Goal: Task Accomplishment & Management: Use online tool/utility

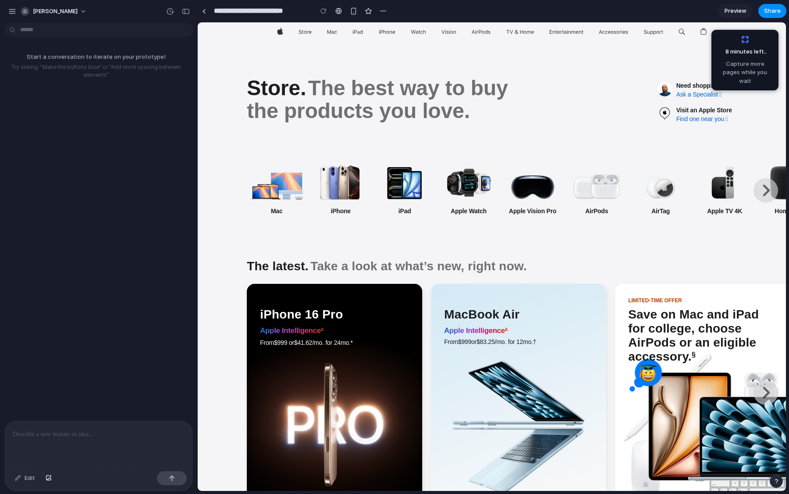
click at [273, 188] on img "Product" at bounding box center [276, 182] width 53 height 34
click at [347, 181] on img "Product" at bounding box center [340, 182] width 53 height 34
click at [297, 188] on img "Product" at bounding box center [276, 182] width 53 height 34
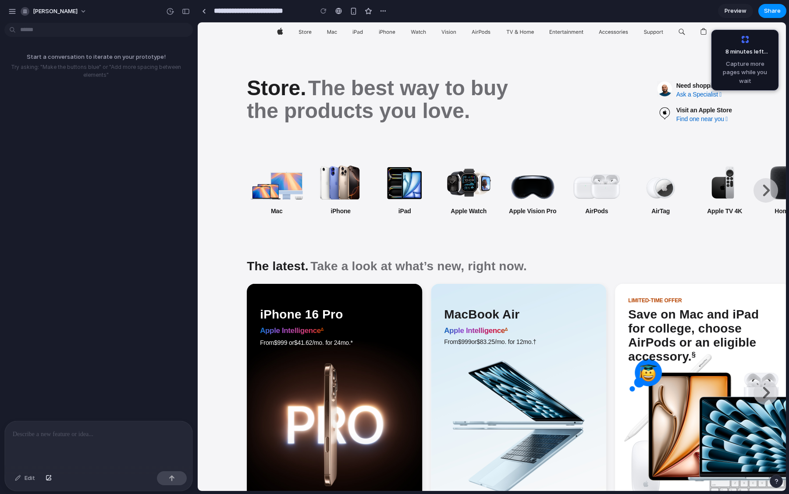
click at [292, 190] on img "Product" at bounding box center [276, 182] width 53 height 34
click at [342, 194] on img "Product" at bounding box center [340, 182] width 53 height 34
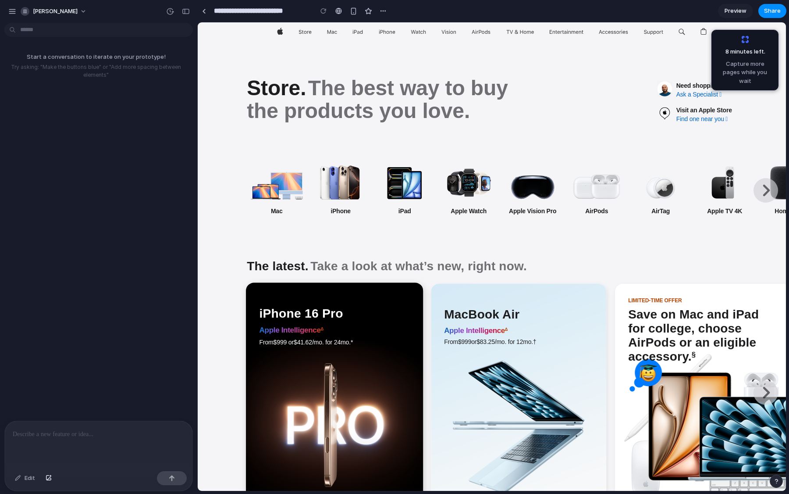
click at [385, 328] on span "Apple Intelligence Footnote ∆" at bounding box center [334, 331] width 150 height 12
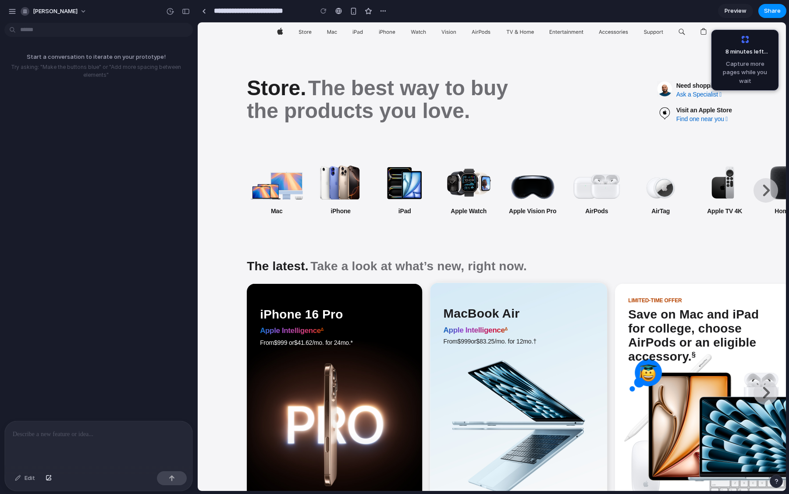
click at [450, 335] on span "Apple Intelligence Footnote ∆" at bounding box center [518, 331] width 150 height 12
click at [416, 29] on span "Watch" at bounding box center [418, 31] width 15 height 19
click at [206, 12] on link at bounding box center [203, 10] width 13 height 13
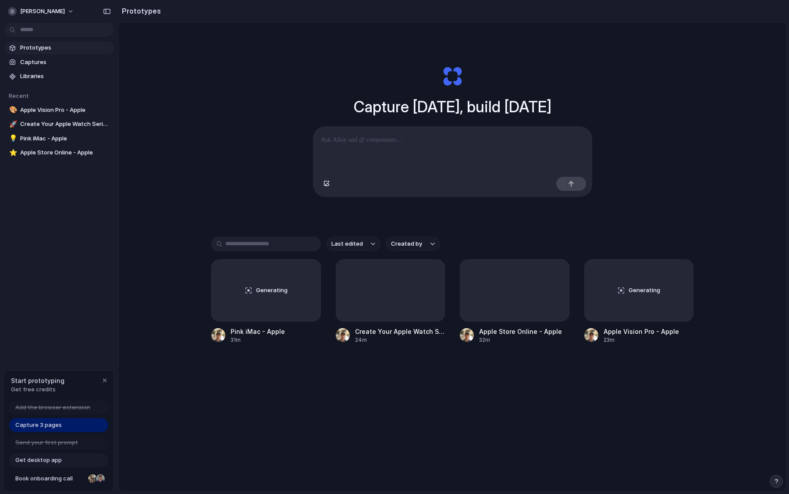
click at [277, 399] on div "Capture today, build tomorrow Clone web app Clone screenshot Start from existin…" at bounding box center [452, 279] width 667 height 515
click at [309, 272] on div "button" at bounding box center [308, 271] width 7 height 7
click at [309, 272] on div "Open in new tab Copy link Delete" at bounding box center [394, 247] width 789 height 494
click at [296, 273] on div "button" at bounding box center [294, 271] width 7 height 7
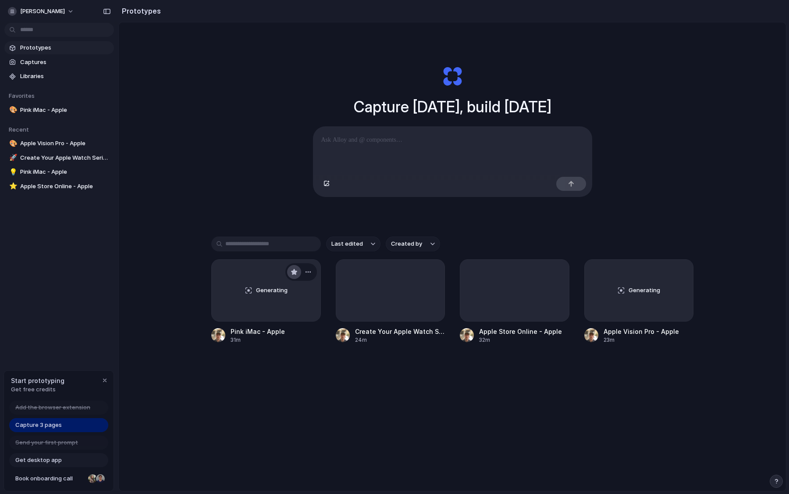
click at [296, 273] on div "button" at bounding box center [294, 271] width 7 height 7
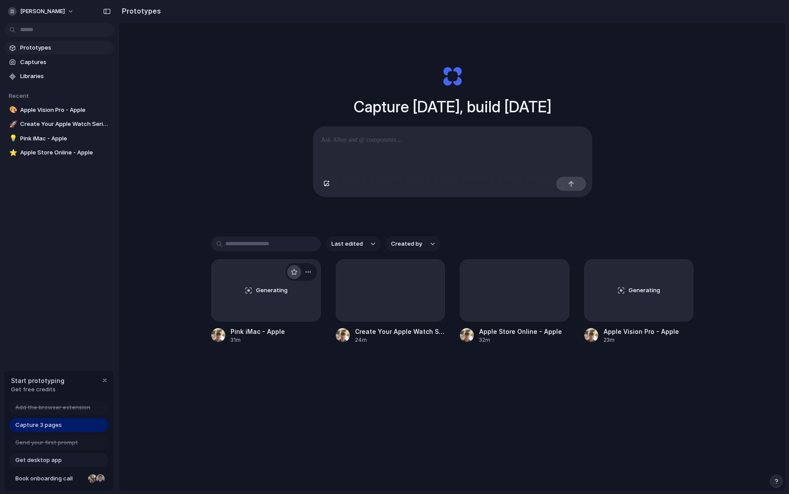
click at [296, 273] on div "button" at bounding box center [294, 271] width 7 height 7
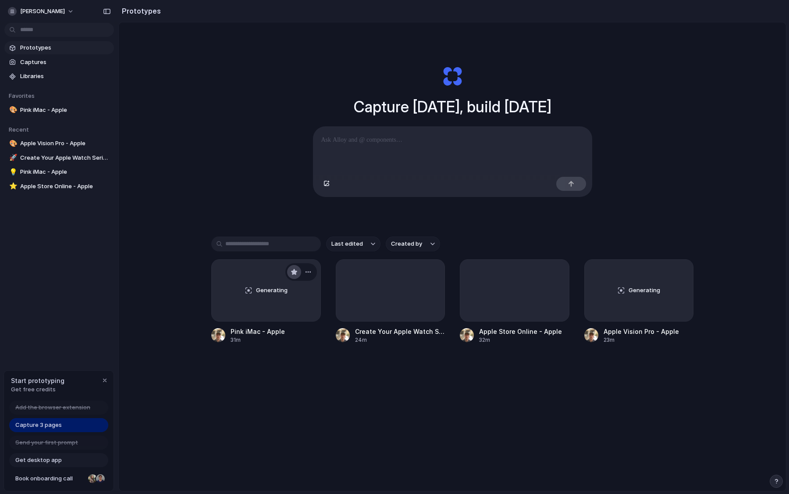
click at [296, 273] on div "button" at bounding box center [294, 271] width 7 height 7
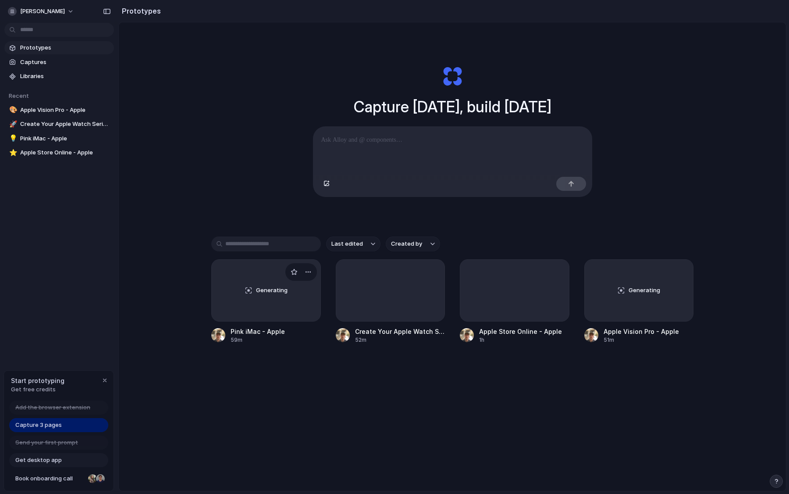
click at [270, 279] on div "Generating" at bounding box center [266, 289] width 109 height 61
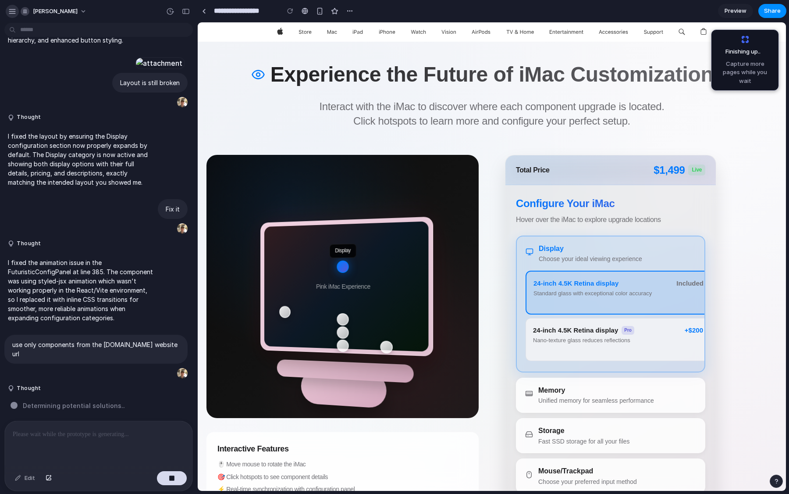
click at [16, 12] on div "button" at bounding box center [12, 11] width 8 height 8
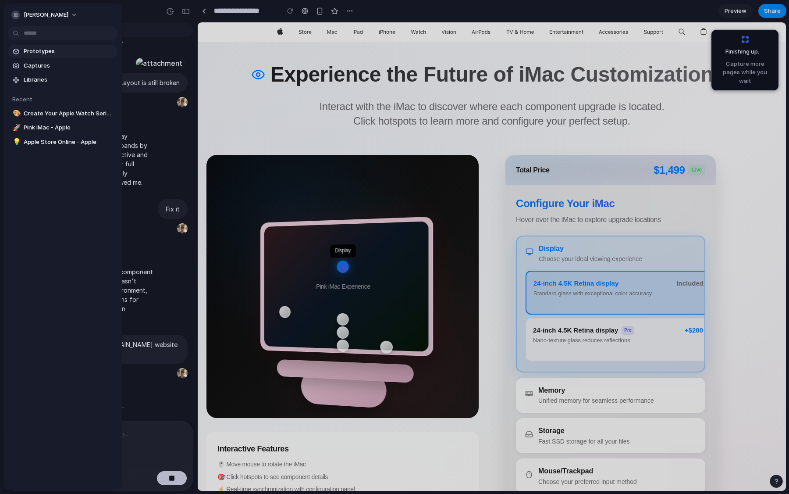
click at [49, 52] on span "Prototypes" at bounding box center [69, 51] width 90 height 9
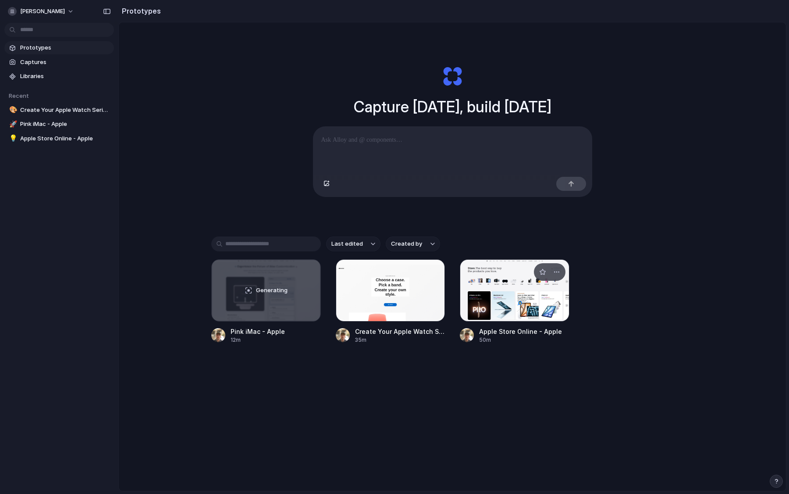
click at [480, 270] on div at bounding box center [515, 290] width 110 height 62
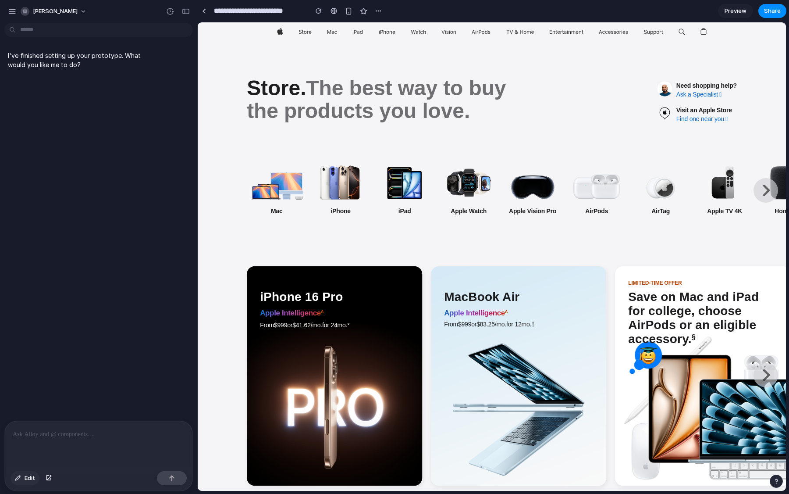
click at [35, 476] on span "Edit" at bounding box center [30, 477] width 11 height 9
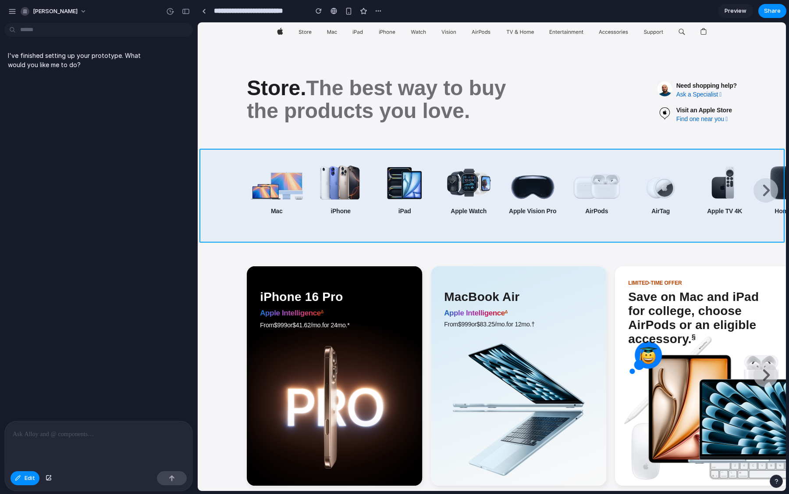
click at [277, 155] on div at bounding box center [492, 257] width 588 height 468
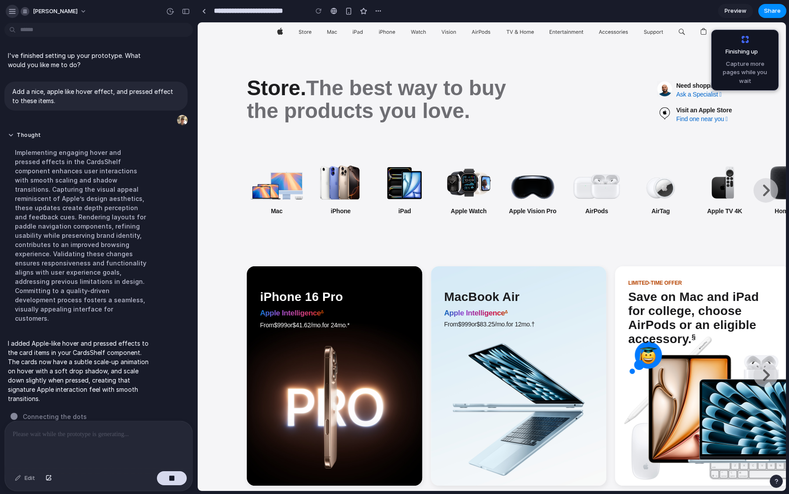
click at [12, 11] on div "button" at bounding box center [12, 11] width 8 height 8
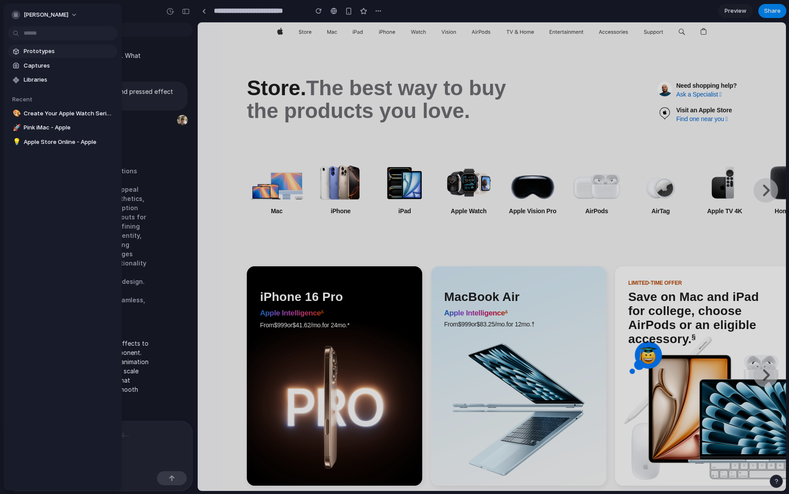
click at [29, 49] on span "Prototypes" at bounding box center [69, 51] width 90 height 9
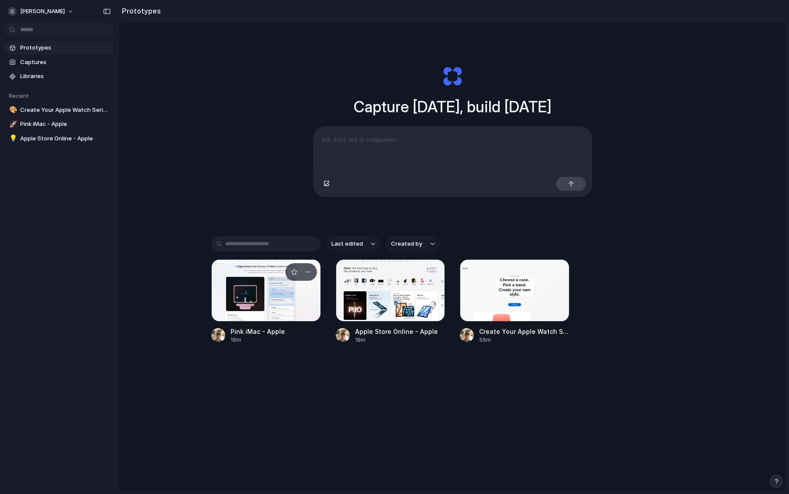
click at [286, 296] on div at bounding box center [266, 290] width 110 height 62
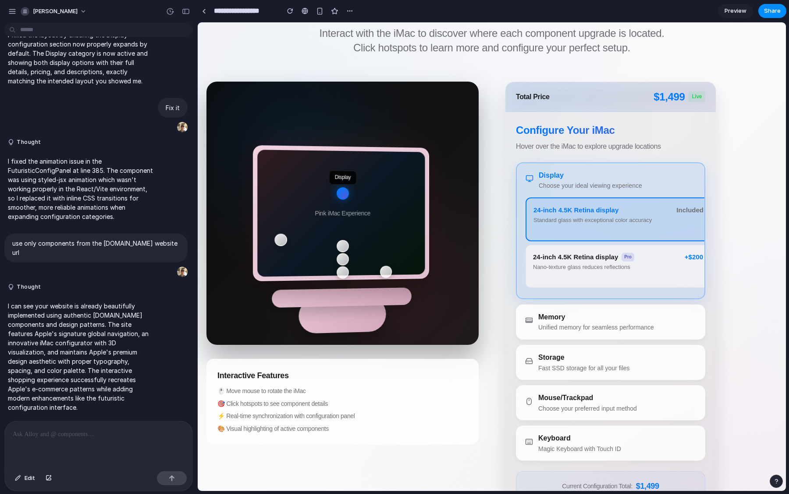
scroll to position [74, 0]
click at [388, 273] on div "Mouse" at bounding box center [385, 271] width 13 height 14
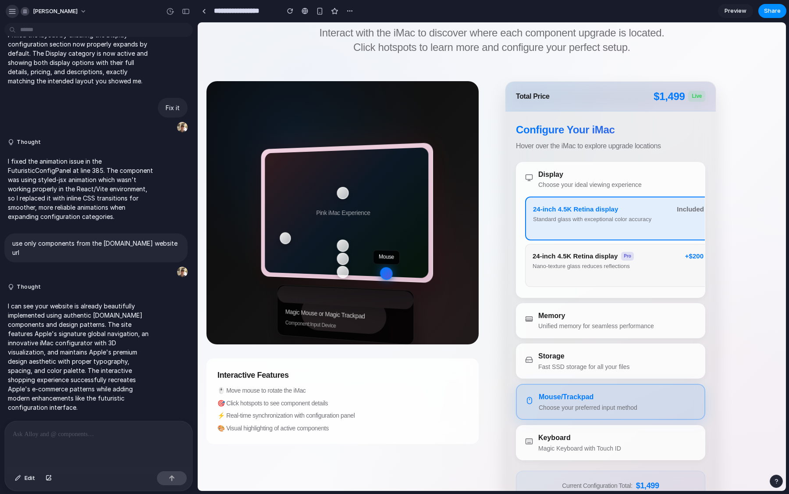
click at [13, 13] on div "button" at bounding box center [12, 11] width 8 height 8
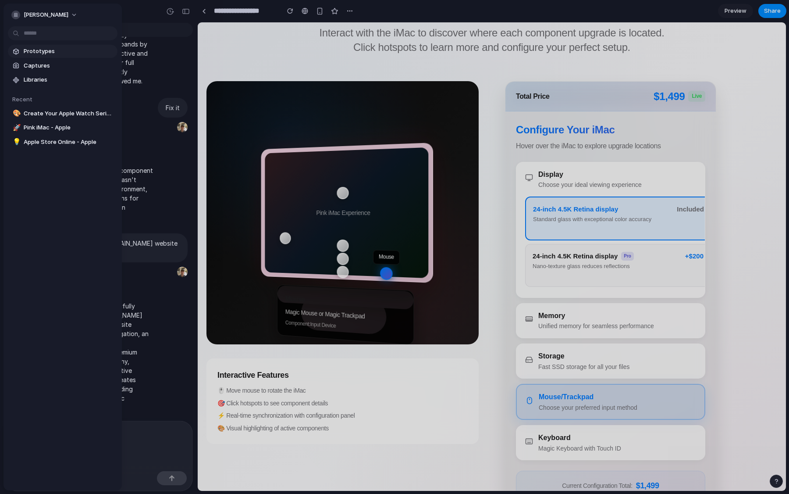
click at [36, 54] on span "Prototypes" at bounding box center [69, 51] width 90 height 9
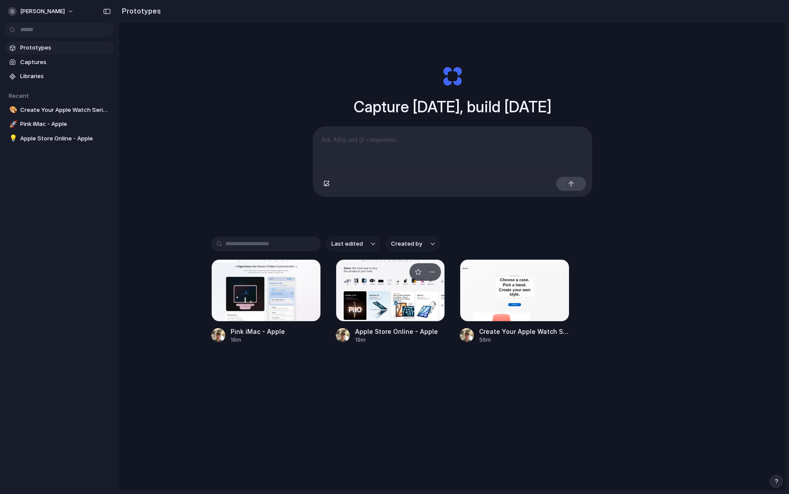
click at [377, 285] on div at bounding box center [391, 290] width 110 height 62
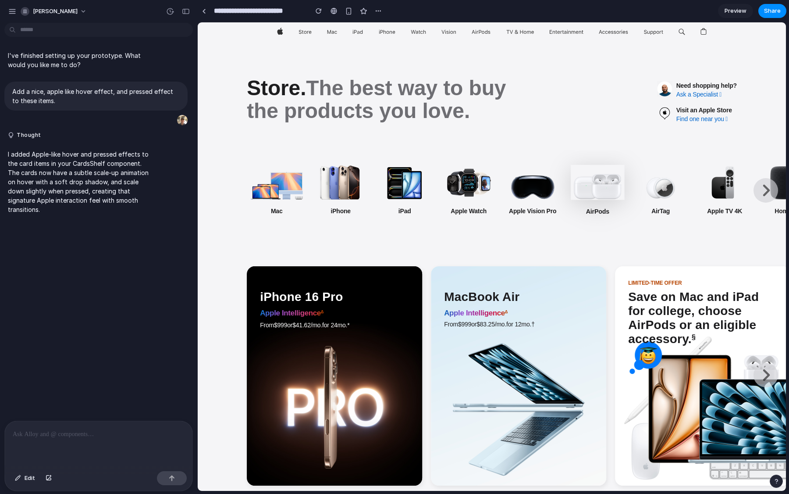
drag, startPoint x: 583, startPoint y: 190, endPoint x: 563, endPoint y: 232, distance: 47.2
click at [579, 199] on div "Mac iPhone iPad Apple Watch Apple Vision Pro AirPods AirTag Apple TV 4K HomePod…" at bounding box center [492, 194] width 588 height 89
click at [563, 233] on div "Mac iPhone iPad Apple Watch Apple Vision Pro AirPods AirTag Apple TV 4K HomePod…" at bounding box center [492, 204] width 588 height 109
click at [530, 188] on div "AirPods" at bounding box center [549, 190] width 63 height 64
click at [416, 246] on div "Mac iPhone iPad Apple Watch Apple Vision Pro AirPods AirTag Apple TV 4K HomePod…" at bounding box center [492, 204] width 588 height 109
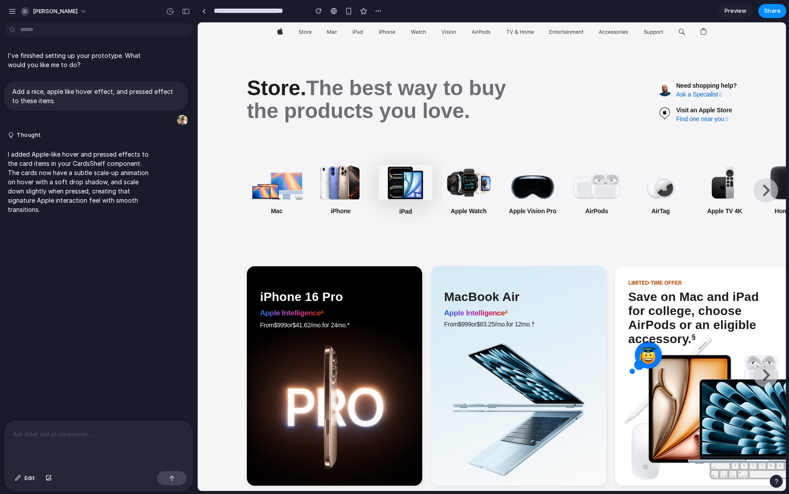
click at [345, 189] on div "iPad" at bounding box center [357, 190] width 65 height 66
click at [345, 189] on div "iPad" at bounding box center [357, 190] width 63 height 64
click at [664, 196] on div "Apple TV 4K" at bounding box center [677, 190] width 65 height 66
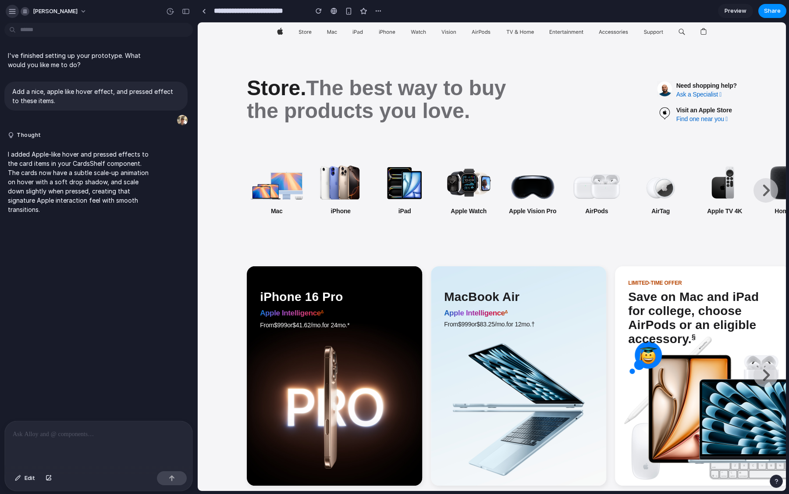
click at [13, 14] on div "button" at bounding box center [12, 11] width 8 height 8
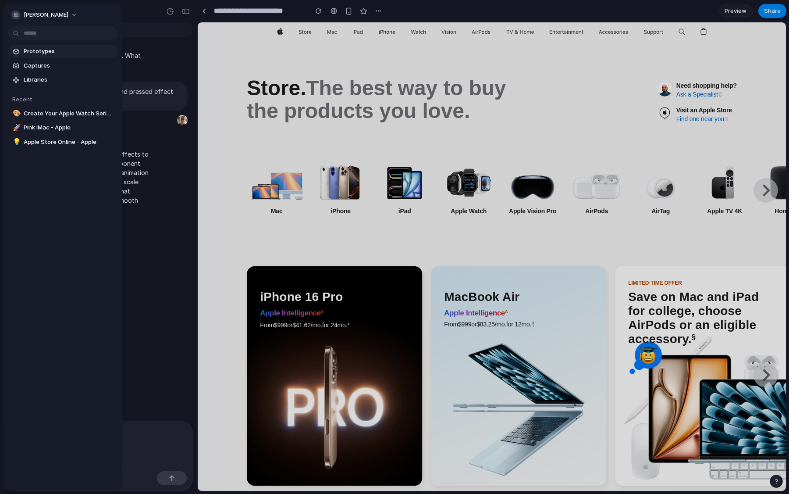
click at [39, 52] on span "Prototypes" at bounding box center [69, 51] width 90 height 9
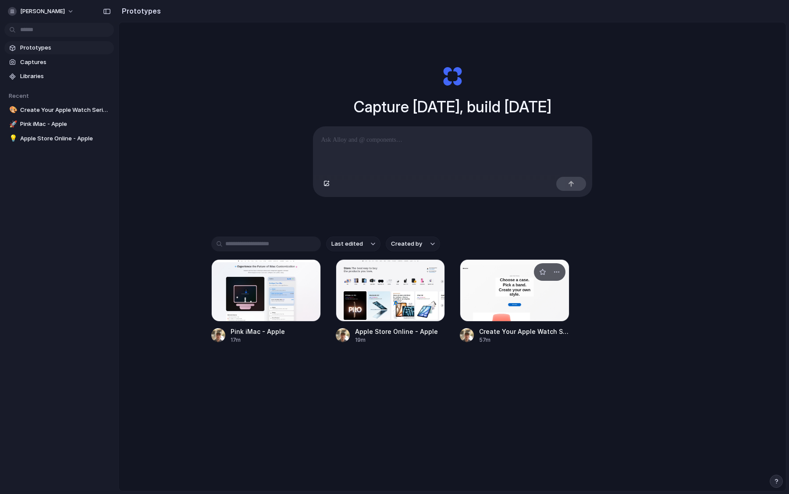
click at [484, 313] on div at bounding box center [515, 290] width 110 height 62
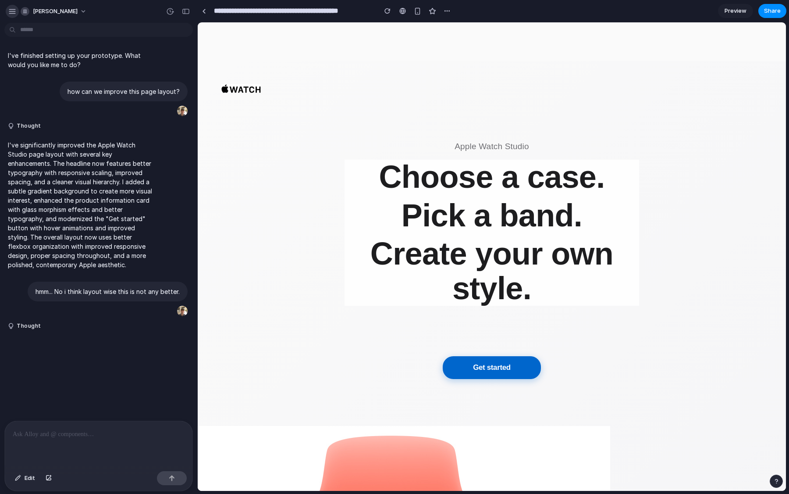
click at [8, 14] on button "button" at bounding box center [12, 11] width 13 height 13
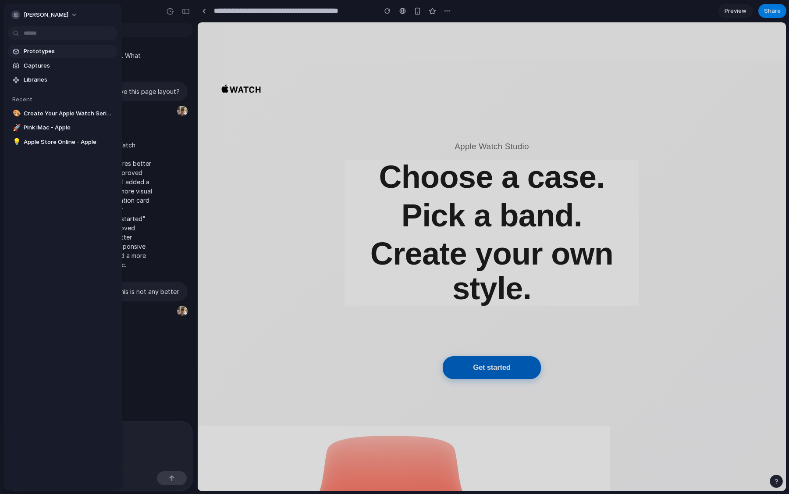
click at [36, 50] on span "Prototypes" at bounding box center [69, 51] width 90 height 9
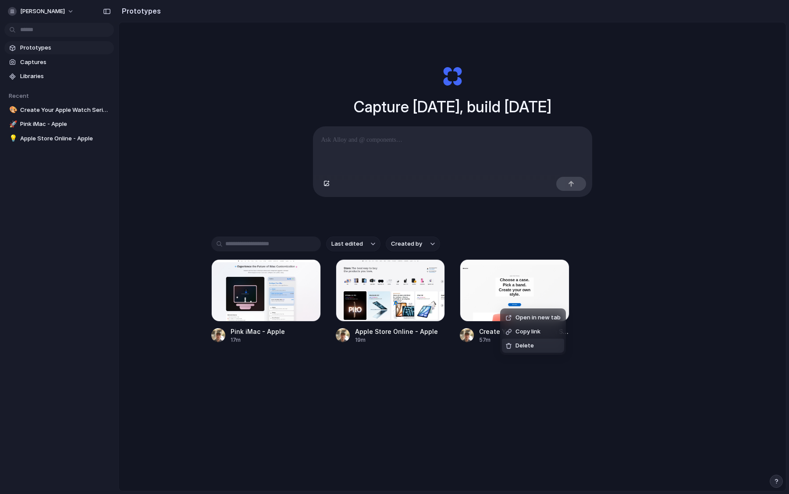
click at [519, 343] on span "Delete" at bounding box center [524, 345] width 18 height 9
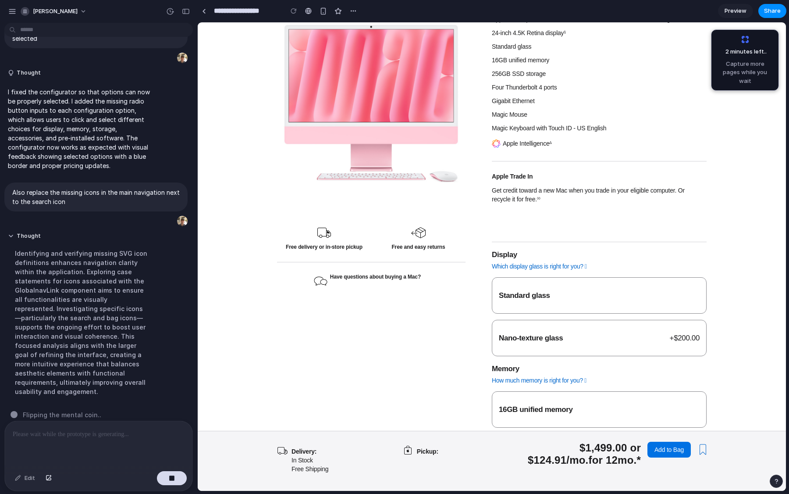
scroll to position [152, 0]
click at [519, 332] on span "Nano-texture glass" at bounding box center [531, 336] width 64 height 8
click at [523, 291] on label "Standard glass" at bounding box center [599, 293] width 215 height 36
click at [515, 332] on span "Nano-texture glass" at bounding box center [531, 336] width 64 height 8
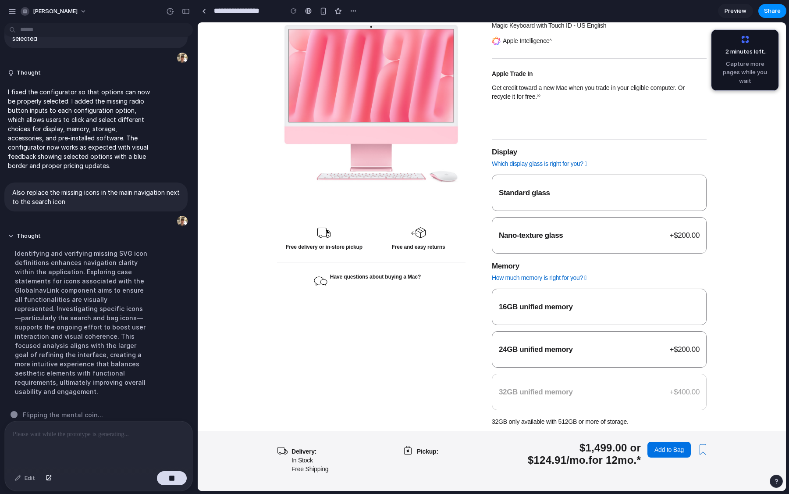
scroll to position [253, 0]
click at [514, 344] on span "24GB unified memory" at bounding box center [536, 348] width 74 height 8
click at [512, 387] on span "32GB unified memory" at bounding box center [536, 391] width 74 height 8
click at [518, 344] on span "24GB unified memory" at bounding box center [536, 348] width 74 height 8
click at [520, 281] on fieldset "16GB unified memory 24GB unified memory + $200.00 32GB unified memory + $400.00" at bounding box center [599, 345] width 215 height 128
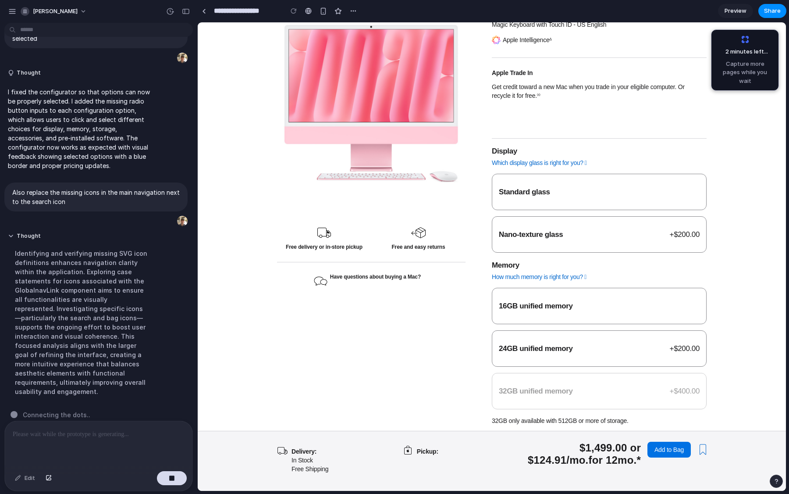
click at [515, 288] on label "16GB unified memory" at bounding box center [599, 306] width 215 height 36
click at [80, 447] on div at bounding box center [99, 444] width 188 height 46
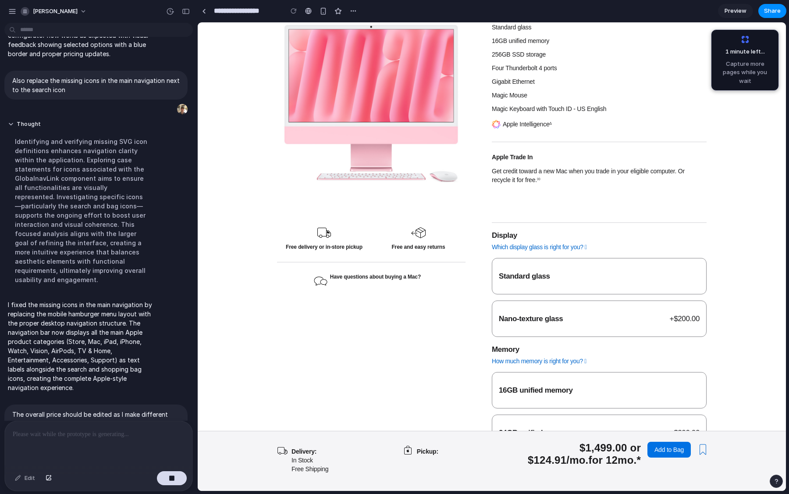
scroll to position [0, 0]
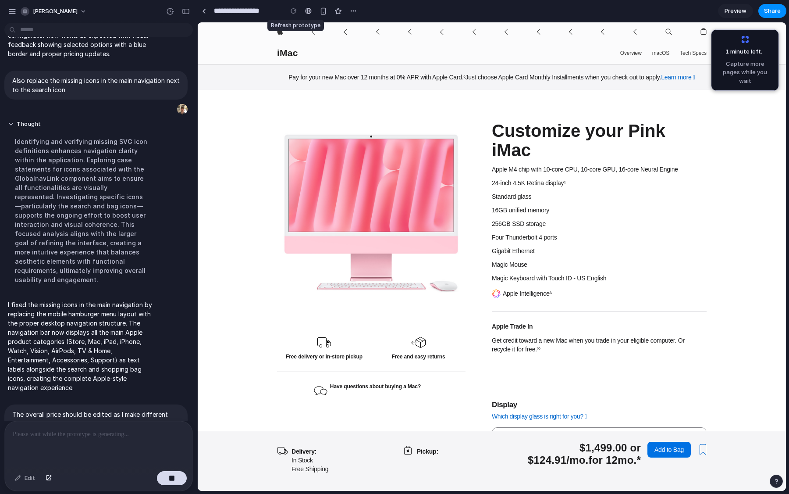
click at [292, 14] on div at bounding box center [293, 10] width 13 height 13
click at [322, 14] on div "button" at bounding box center [323, 10] width 7 height 7
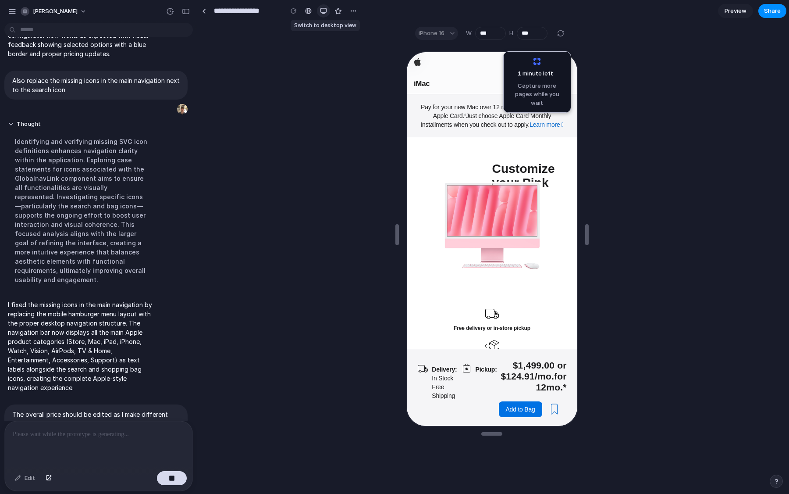
click at [322, 14] on button "button" at bounding box center [323, 10] width 13 height 13
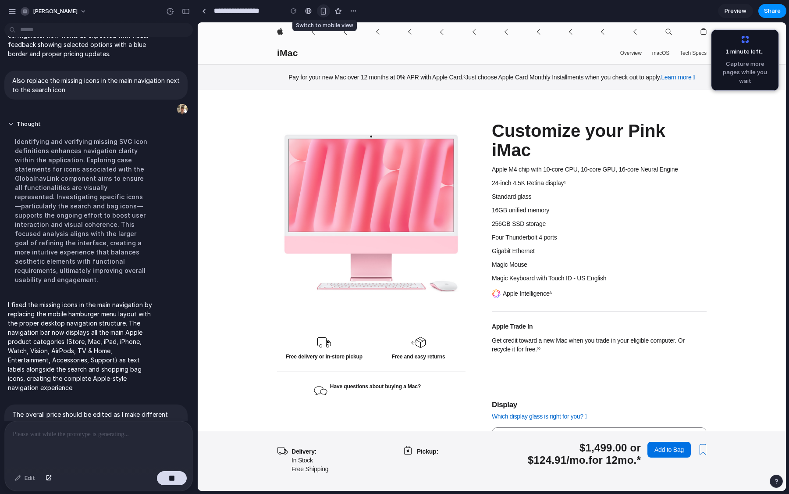
click at [322, 14] on div "button" at bounding box center [323, 10] width 7 height 7
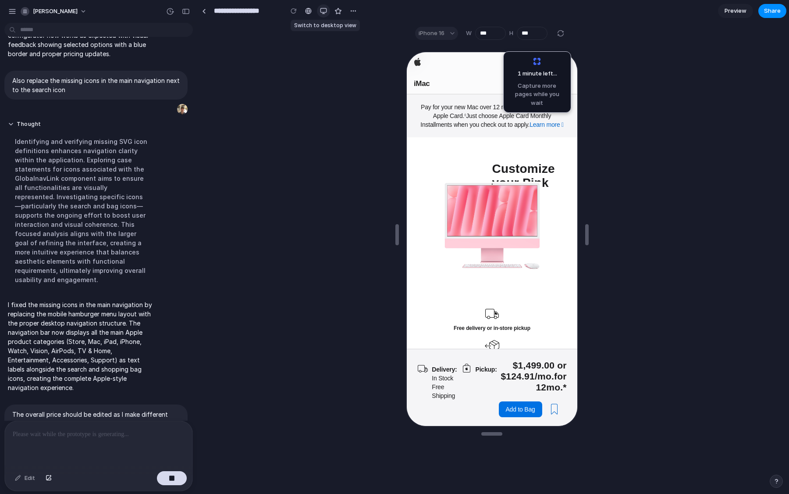
click at [322, 14] on button "button" at bounding box center [323, 10] width 13 height 13
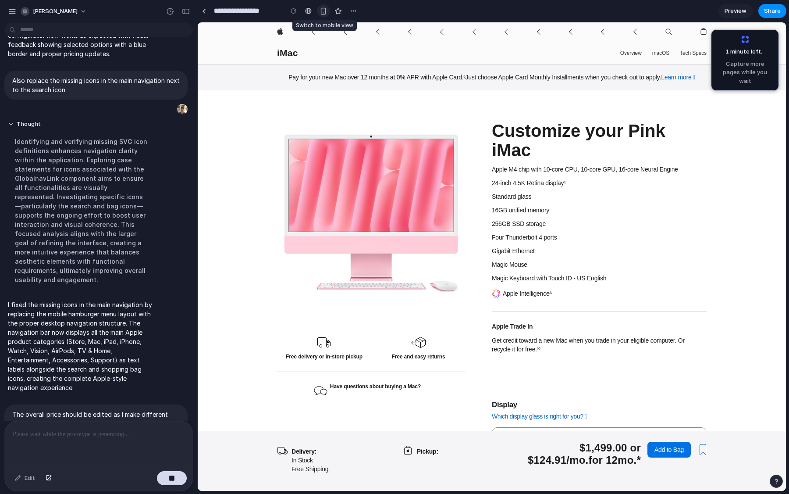
click at [322, 14] on div "button" at bounding box center [323, 10] width 7 height 7
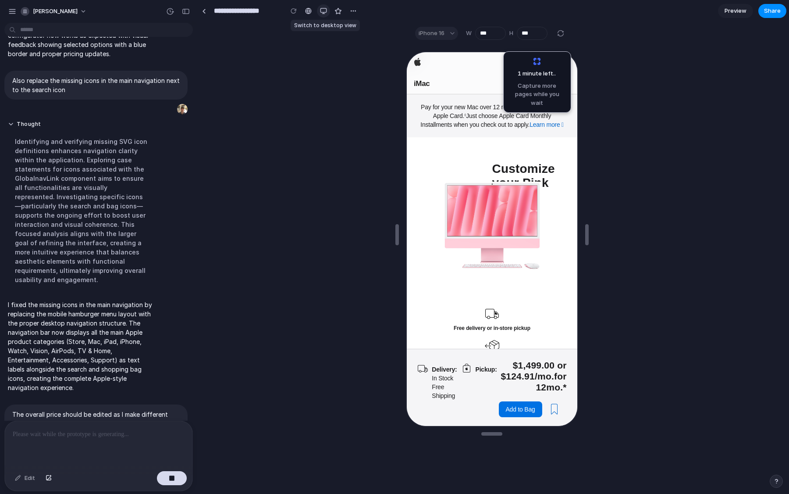
click at [322, 14] on button "button" at bounding box center [323, 10] width 13 height 13
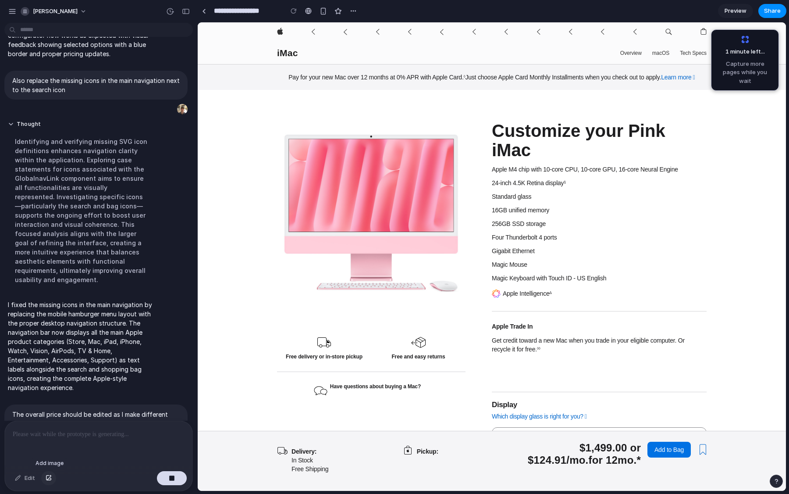
click at [51, 477] on div "button" at bounding box center [49, 477] width 6 height 5
click at [27, 29] on body "**********" at bounding box center [394, 247] width 789 height 494
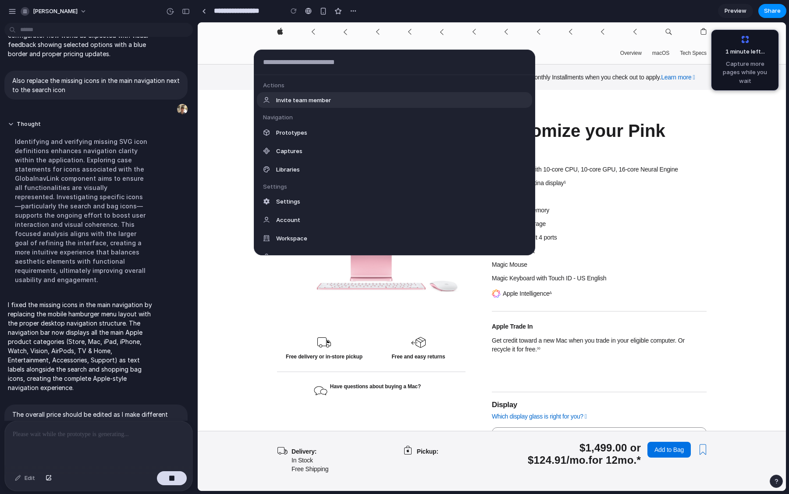
click at [27, 29] on div "Actions Invite team member Navigation Prototypes Captures Libraries Settings Se…" at bounding box center [394, 247] width 789 height 494
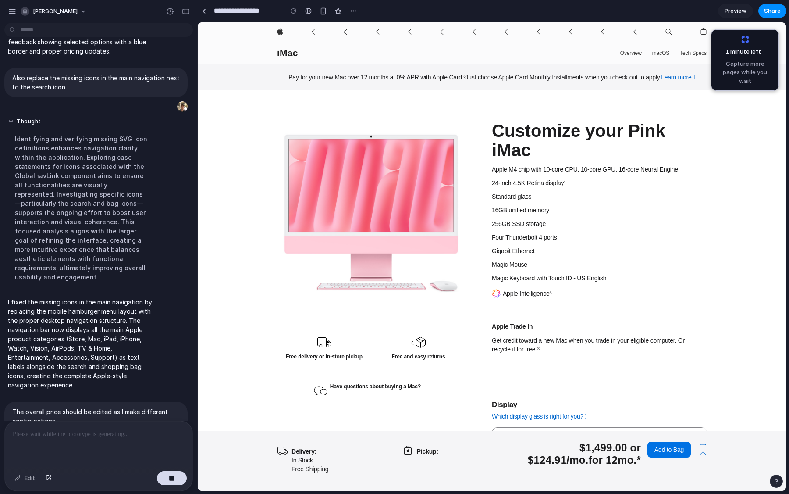
scroll to position [217, 0]
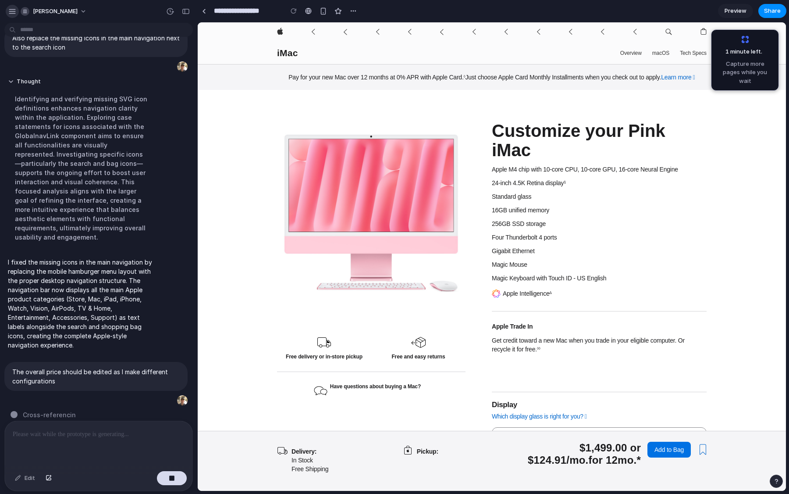
click at [9, 11] on div "button" at bounding box center [12, 11] width 8 height 8
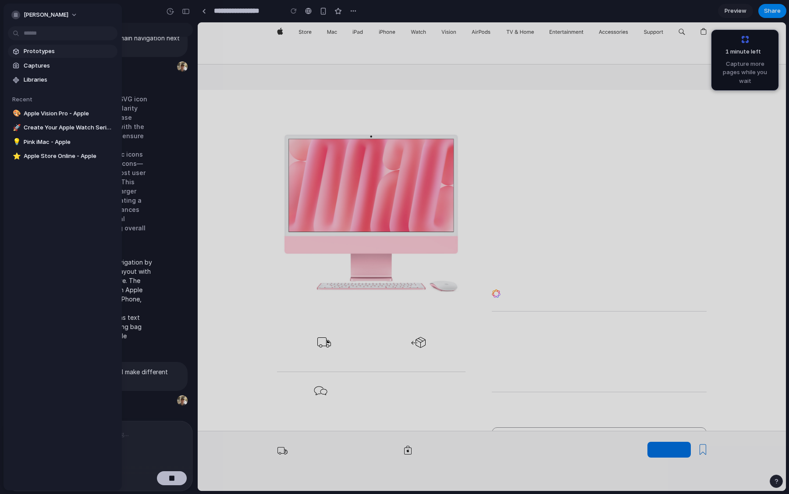
scroll to position [0, 0]
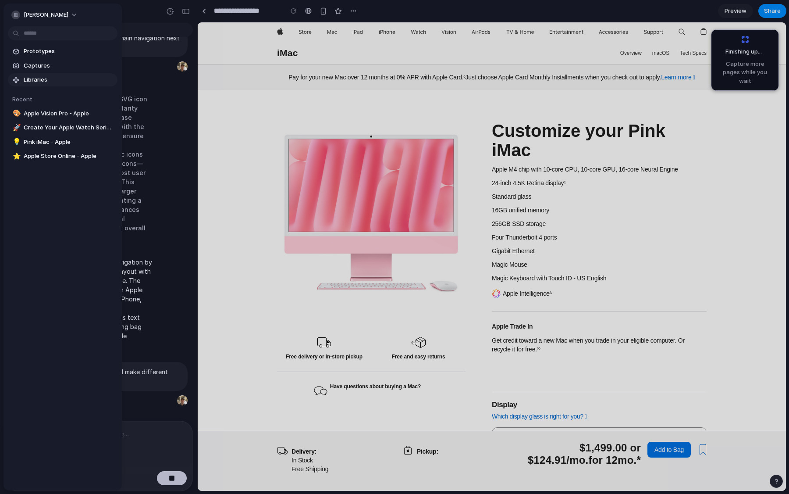
click at [32, 82] on span "Libraries" at bounding box center [69, 79] width 90 height 9
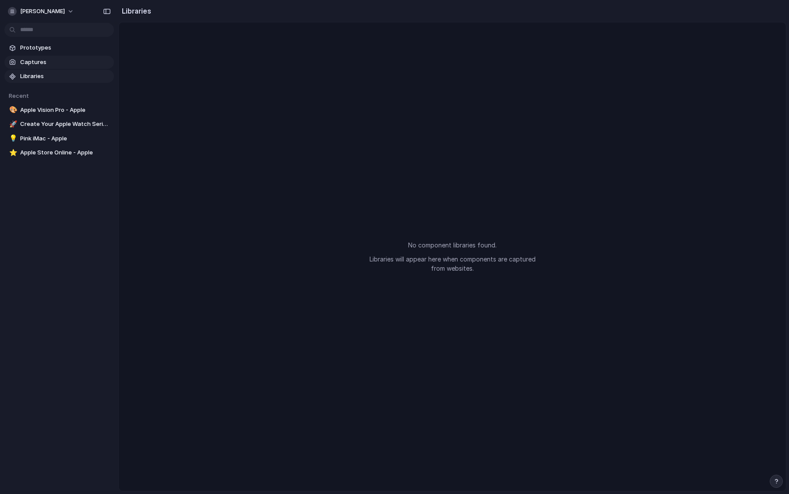
click at [26, 61] on span "Captures" at bounding box center [65, 62] width 90 height 9
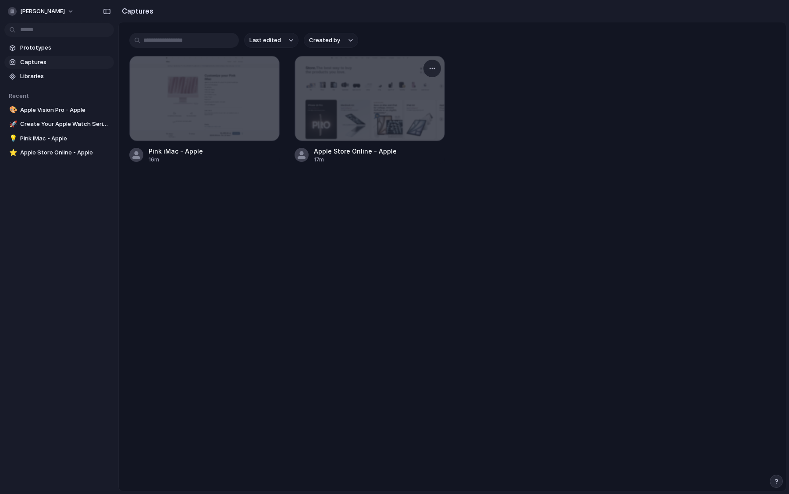
click at [305, 119] on div at bounding box center [369, 98] width 149 height 85
click at [318, 119] on div at bounding box center [369, 98] width 149 height 85
click at [434, 66] on div "button" at bounding box center [432, 68] width 7 height 7
click at [434, 71] on div "Create prototype Copy link Open original page Delete" at bounding box center [394, 247] width 789 height 494
click at [370, 115] on div at bounding box center [369, 98] width 149 height 85
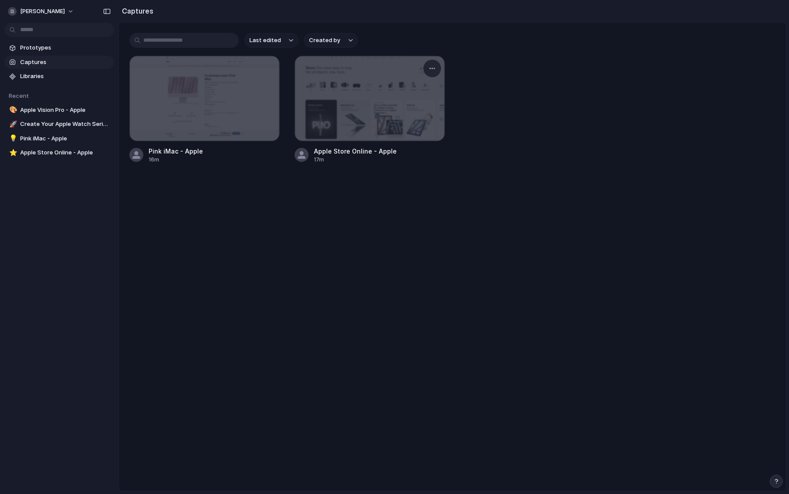
click at [370, 115] on div at bounding box center [369, 98] width 149 height 85
click at [330, 150] on div "Apple Store Online - Apple" at bounding box center [355, 150] width 83 height 9
click at [47, 50] on span "Prototypes" at bounding box center [65, 47] width 90 height 9
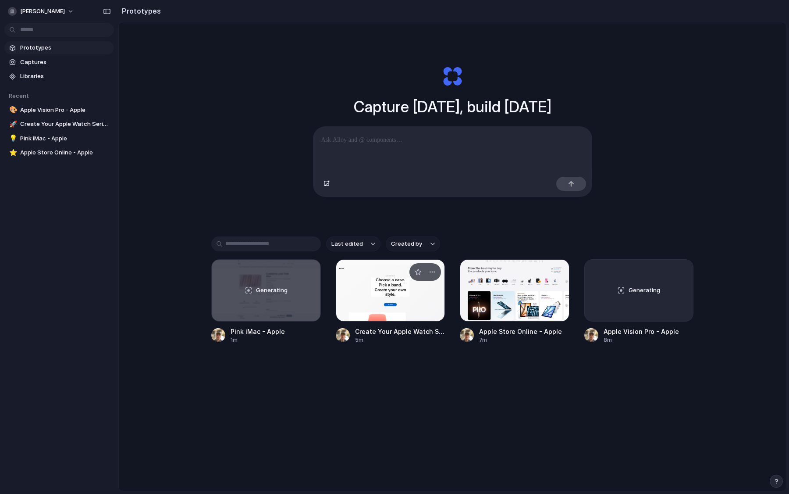
click at [369, 303] on div at bounding box center [391, 290] width 110 height 62
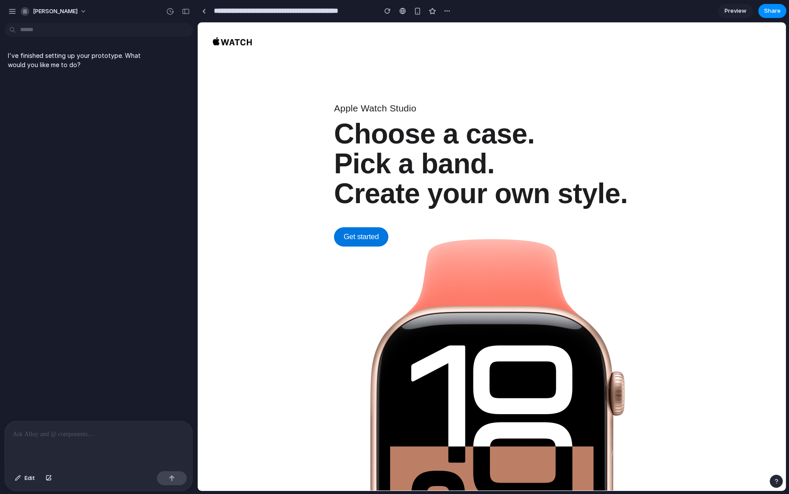
click at [365, 239] on span "Get started" at bounding box center [361, 236] width 35 height 9
click at [69, 441] on div at bounding box center [99, 444] width 188 height 46
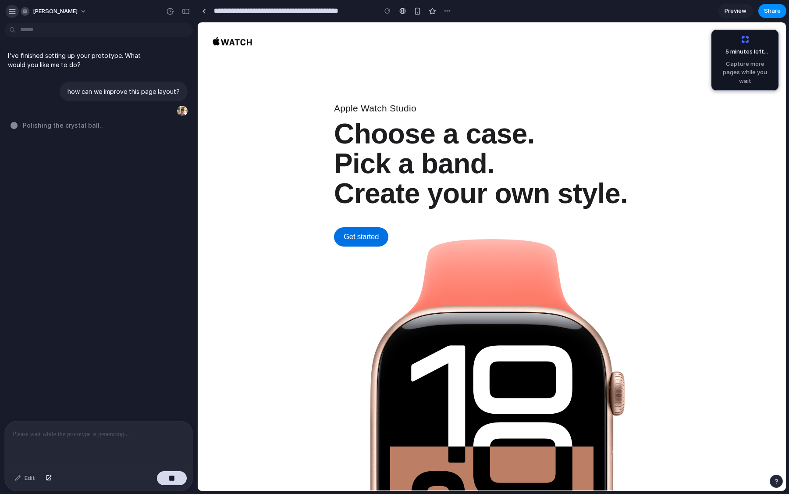
click at [10, 15] on button "button" at bounding box center [12, 11] width 13 height 13
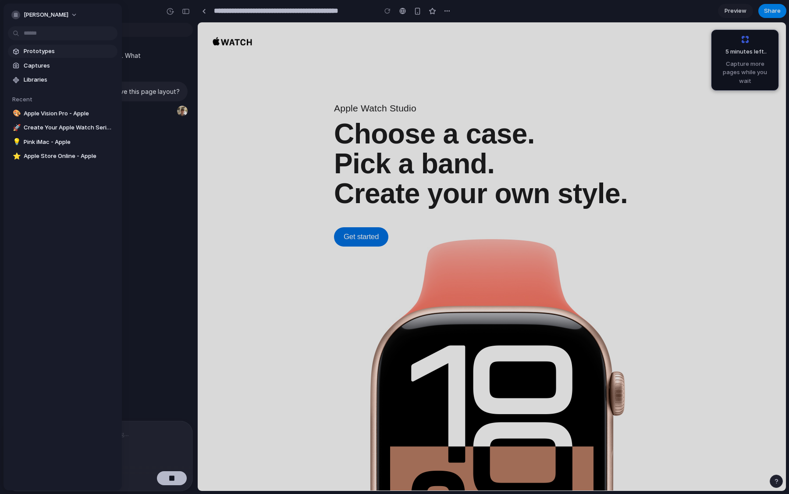
click at [30, 50] on span "Prototypes" at bounding box center [69, 51] width 90 height 9
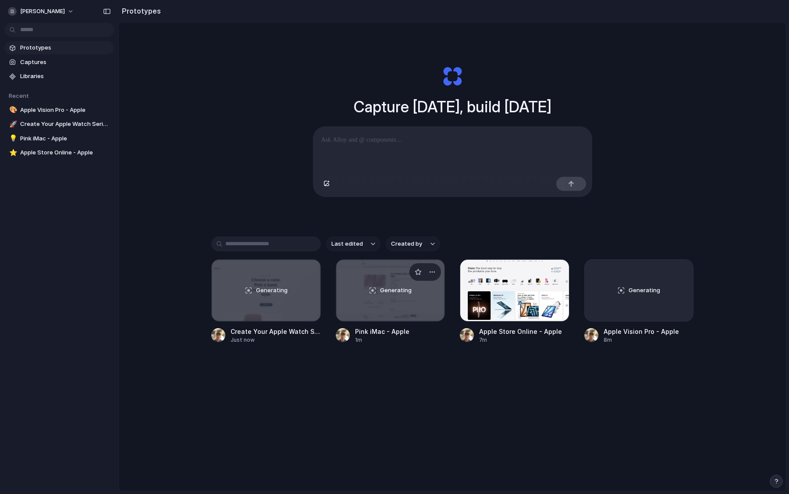
click at [357, 309] on div "Generating" at bounding box center [390, 289] width 109 height 61
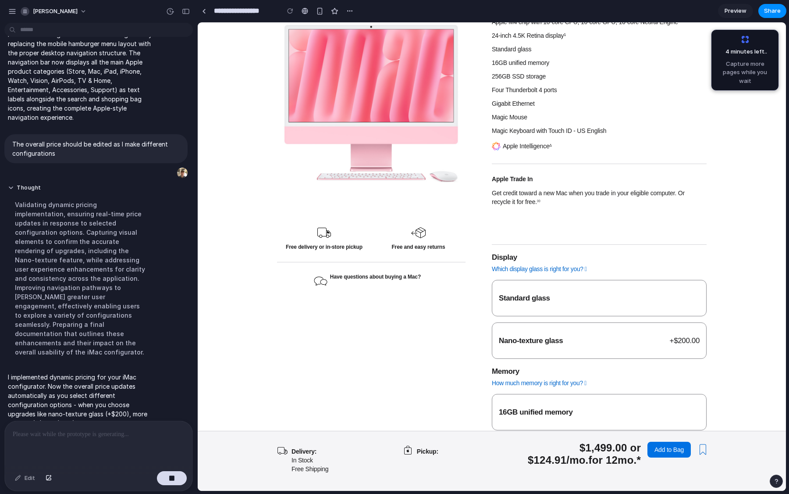
scroll to position [328, 0]
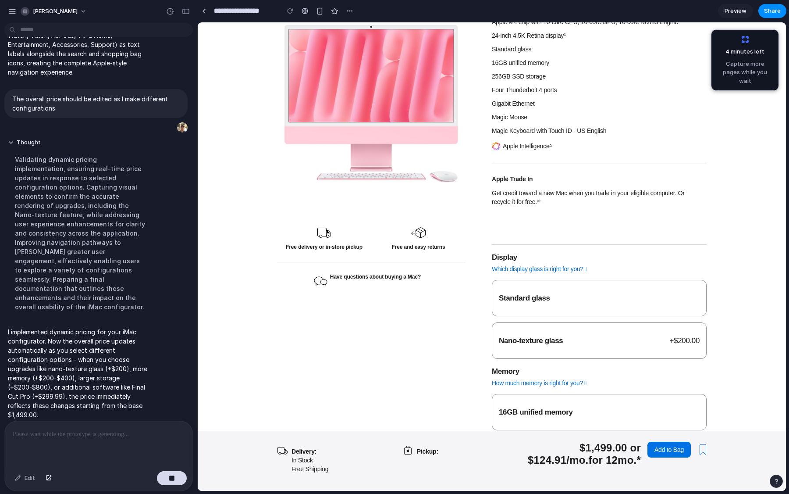
click at [522, 336] on span "Nano-texture glass" at bounding box center [531, 340] width 64 height 8
click at [521, 294] on span "Standard glass" at bounding box center [524, 298] width 51 height 8
click at [522, 322] on label "Nano-texture glass + $200.00" at bounding box center [599, 340] width 215 height 36
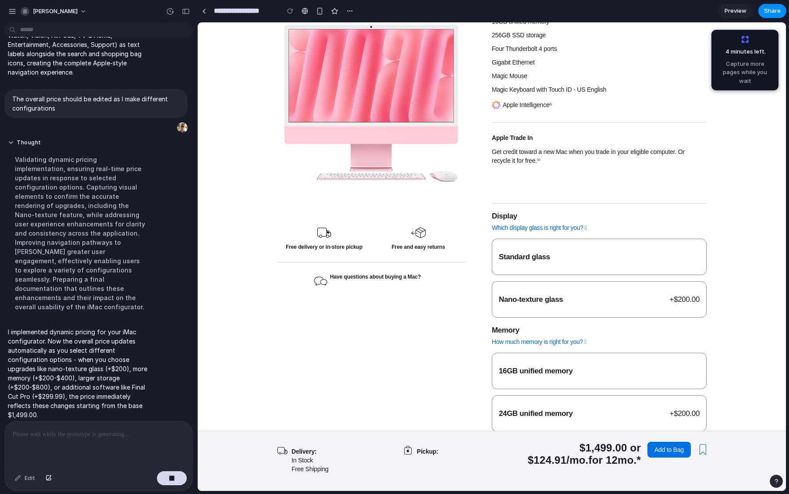
scroll to position [194, 0]
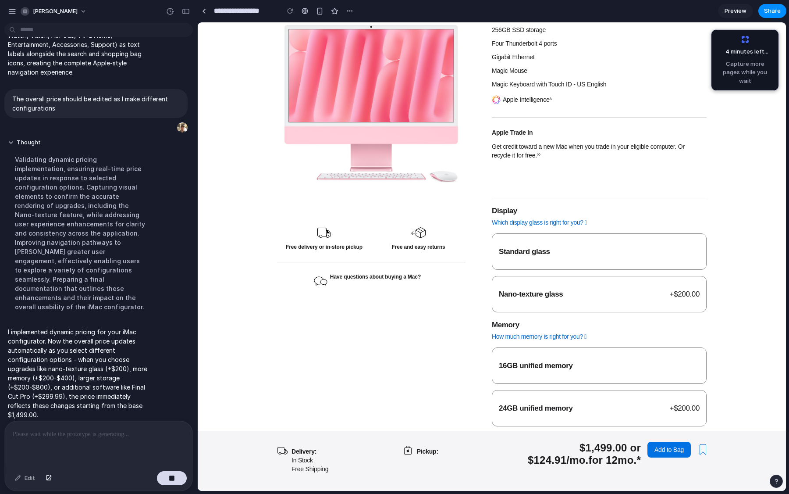
click at [521, 404] on span "24GB unified memory" at bounding box center [536, 408] width 74 height 8
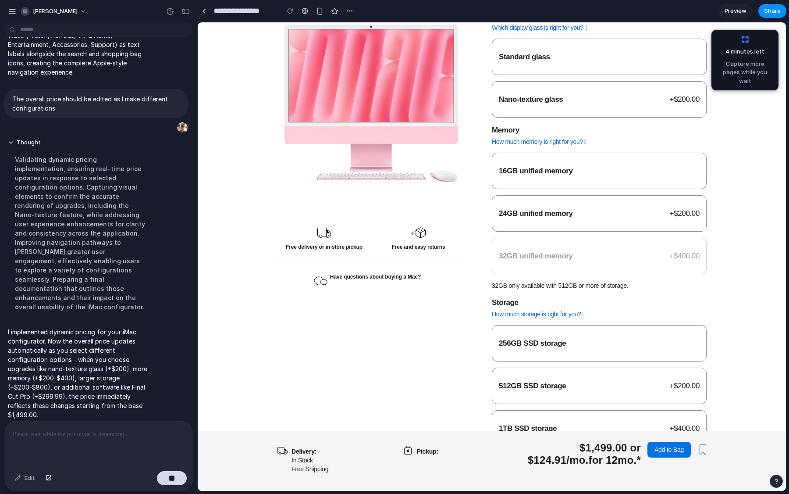
scroll to position [394, 0]
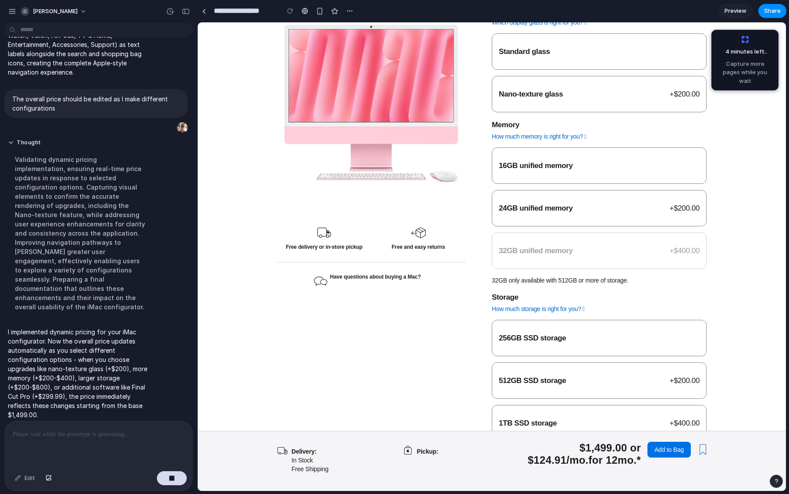
click at [530, 362] on label "512GB SSD storage + $200.00" at bounding box center [599, 380] width 215 height 36
click at [518, 419] on span "1TB SSD storage" at bounding box center [528, 423] width 58 height 8
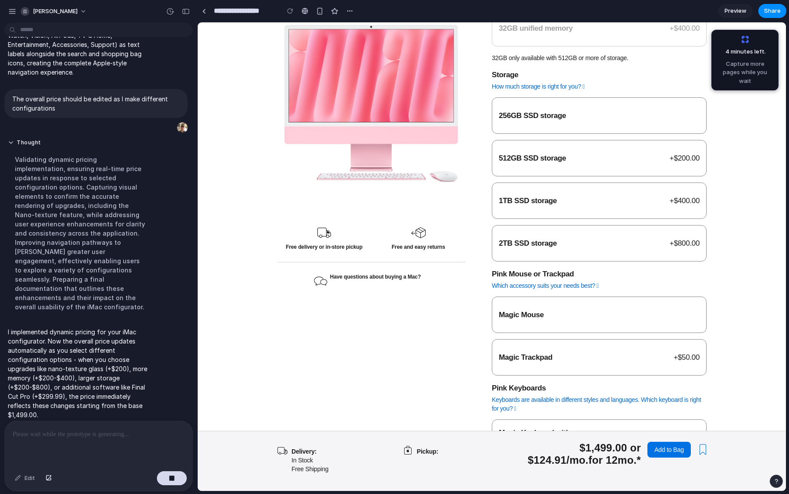
scroll to position [625, 0]
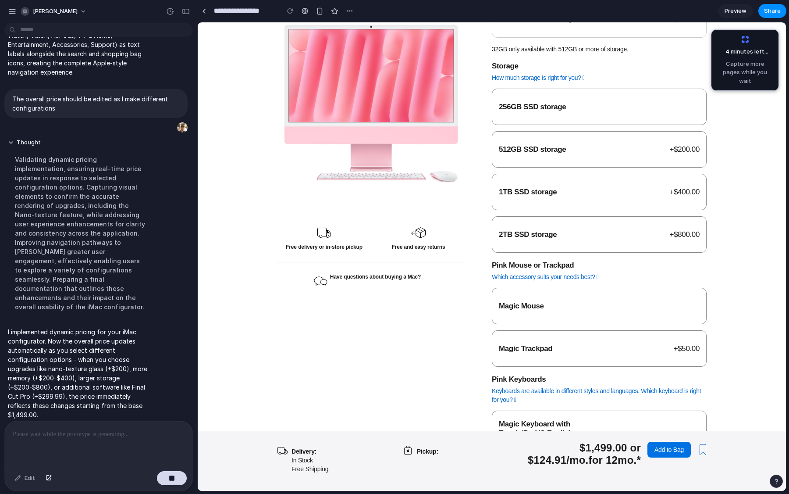
click at [520, 344] on span "Magic Trackpad" at bounding box center [525, 348] width 53 height 8
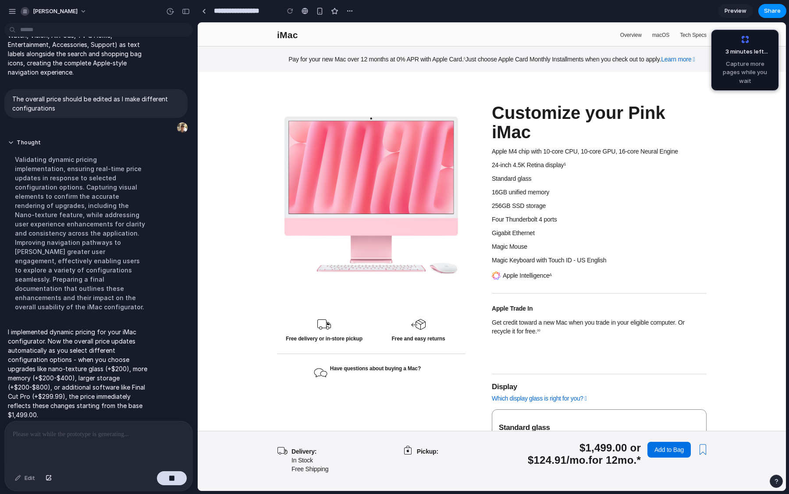
scroll to position [0, 0]
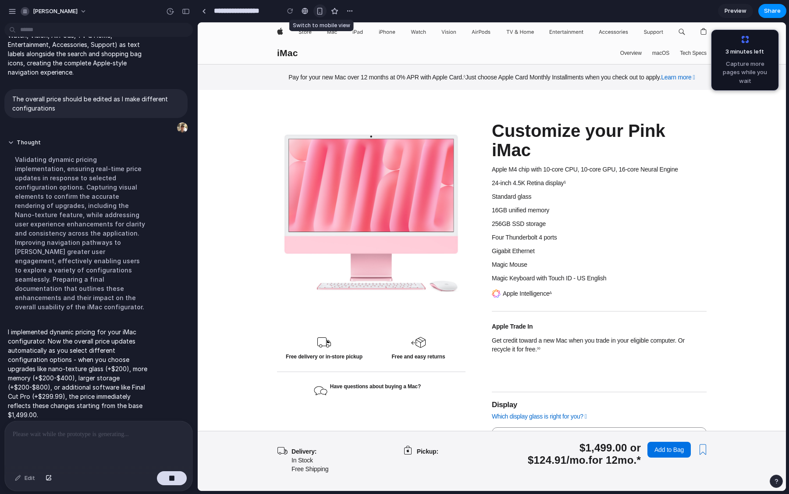
click at [319, 15] on button "button" at bounding box center [319, 10] width 13 height 13
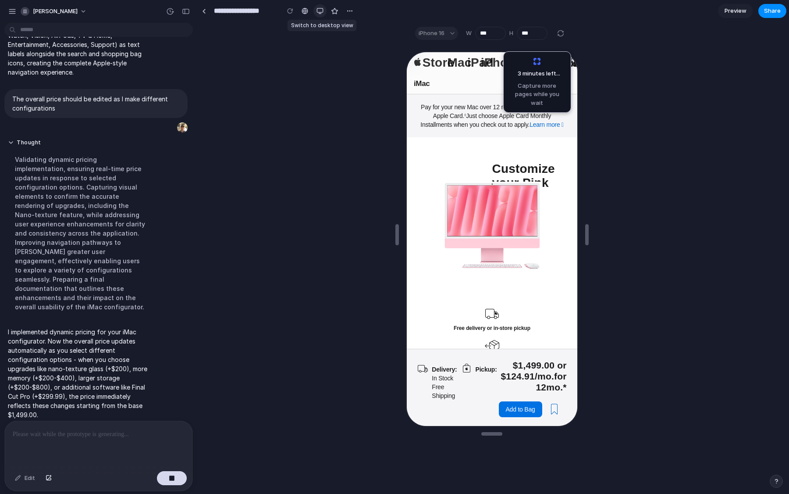
click at [319, 15] on button "button" at bounding box center [319, 10] width 13 height 13
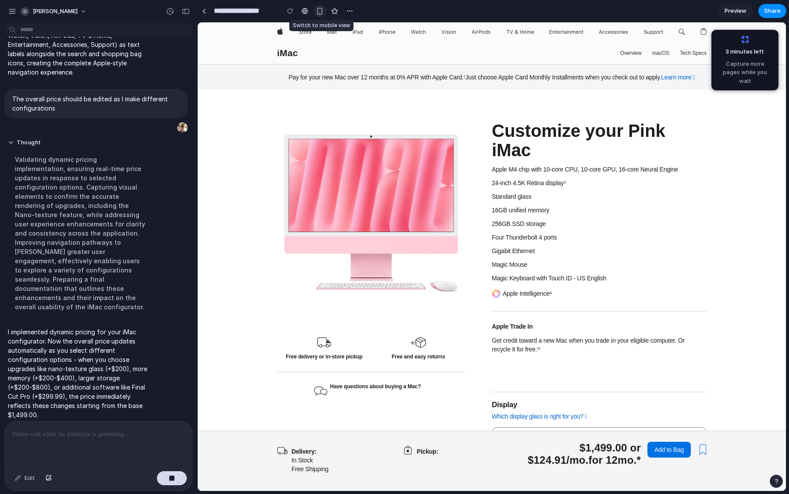
click at [319, 15] on button "button" at bounding box center [319, 10] width 13 height 13
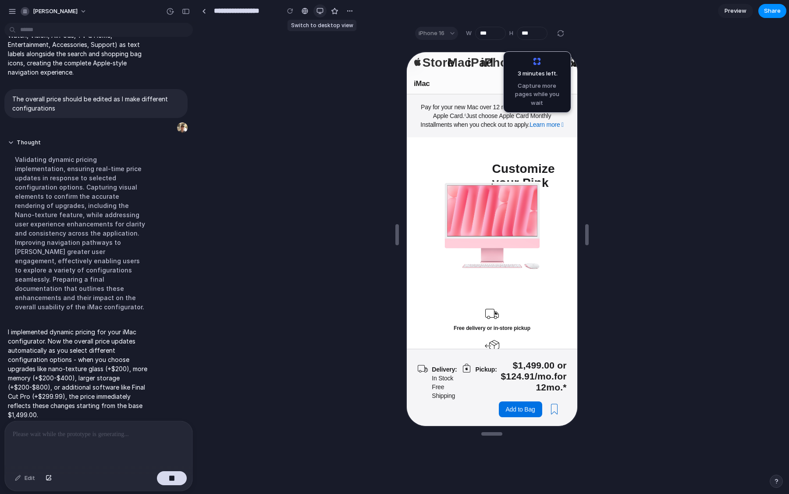
click at [319, 15] on button "button" at bounding box center [319, 10] width 13 height 13
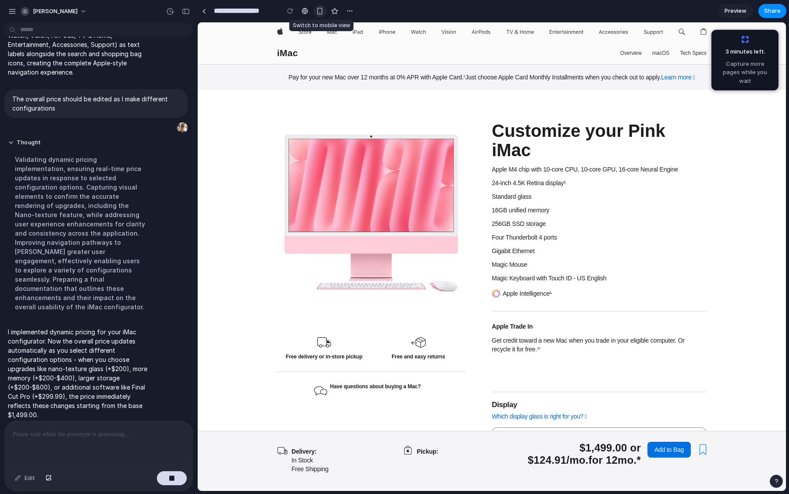
click at [319, 15] on button "button" at bounding box center [319, 10] width 13 height 13
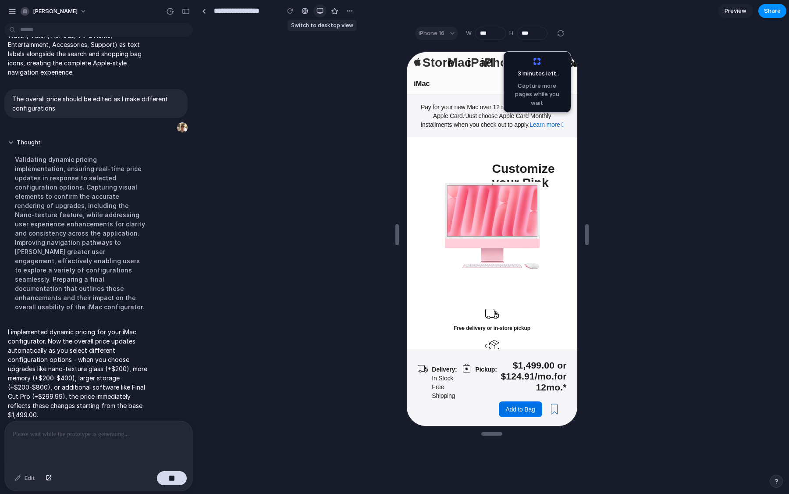
click at [319, 15] on button "button" at bounding box center [319, 10] width 13 height 13
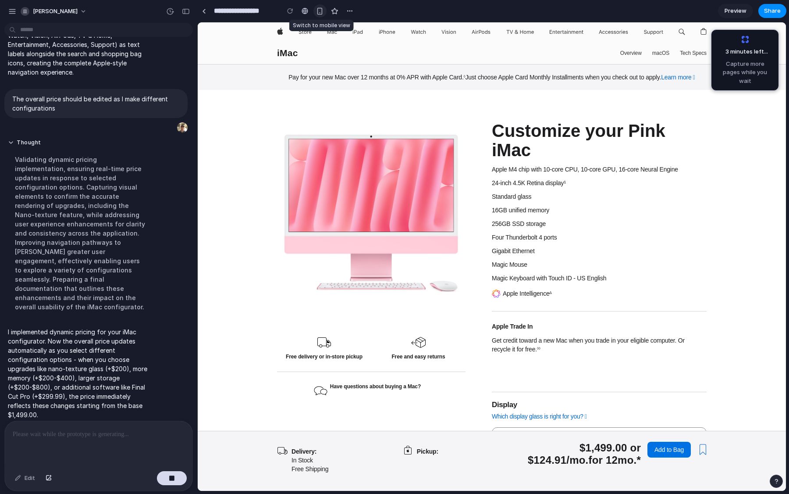
click at [319, 15] on button "button" at bounding box center [319, 10] width 13 height 13
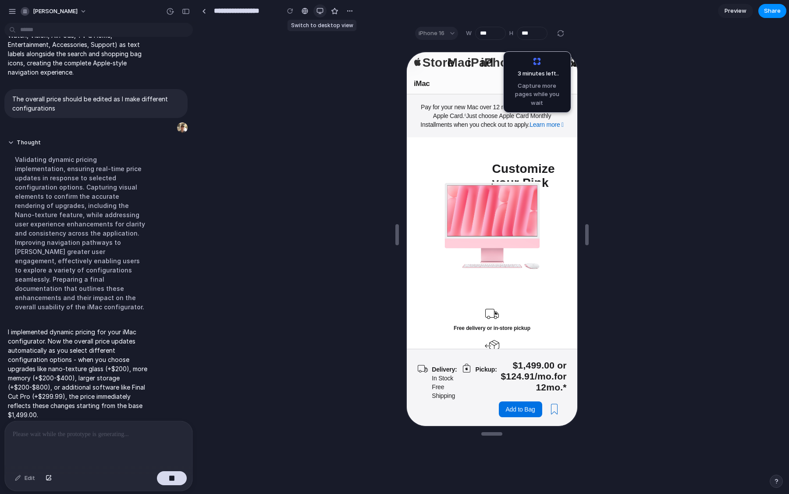
click at [319, 15] on button "button" at bounding box center [319, 10] width 13 height 13
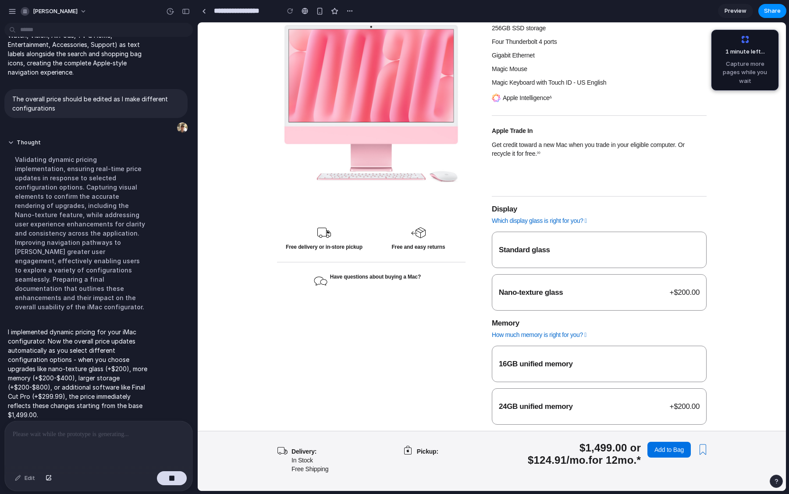
scroll to position [204, 0]
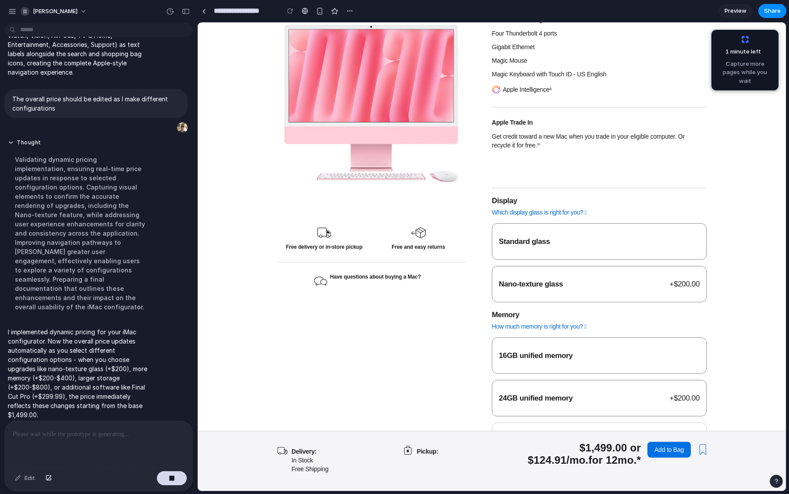
click at [509, 237] on span "Standard glass" at bounding box center [524, 241] width 51 height 8
click at [512, 280] on span "Nano-texture glass" at bounding box center [531, 284] width 64 height 8
click at [514, 361] on label "16GB unified memory" at bounding box center [599, 355] width 215 height 36
click at [514, 380] on label "24GB unified memory + $200.00" at bounding box center [599, 398] width 215 height 36
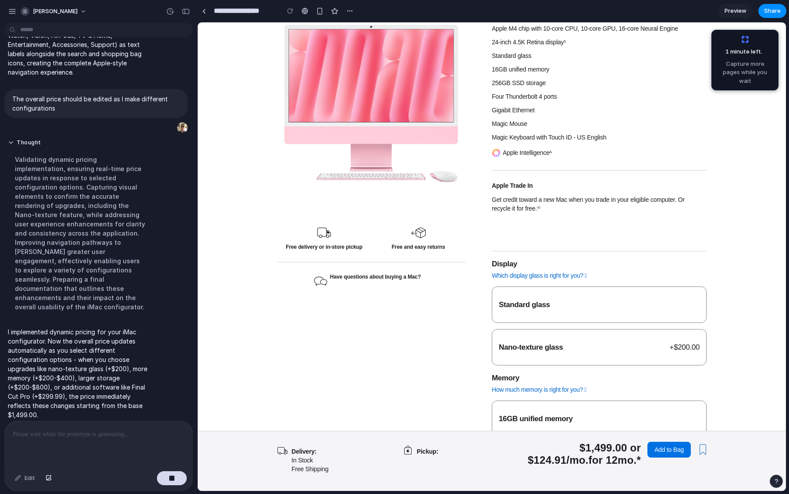
scroll to position [0, 0]
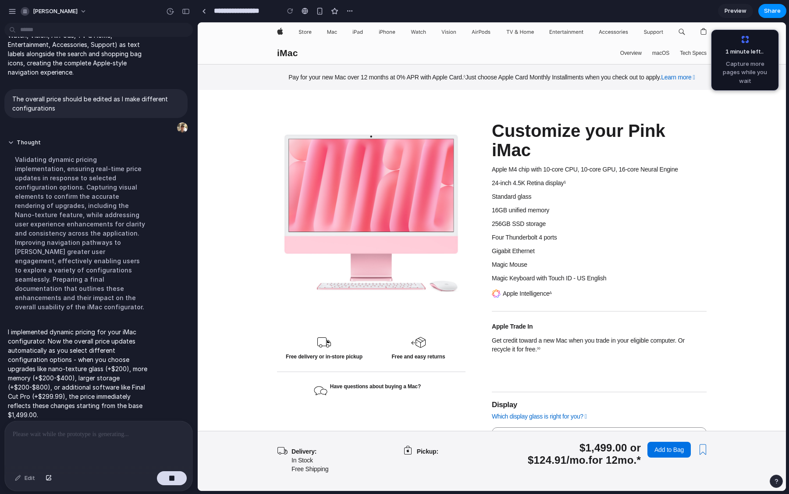
click at [17, 15] on div "[PERSON_NAME]" at bounding box center [49, 11] width 83 height 14
click at [15, 15] on button "button" at bounding box center [12, 11] width 13 height 13
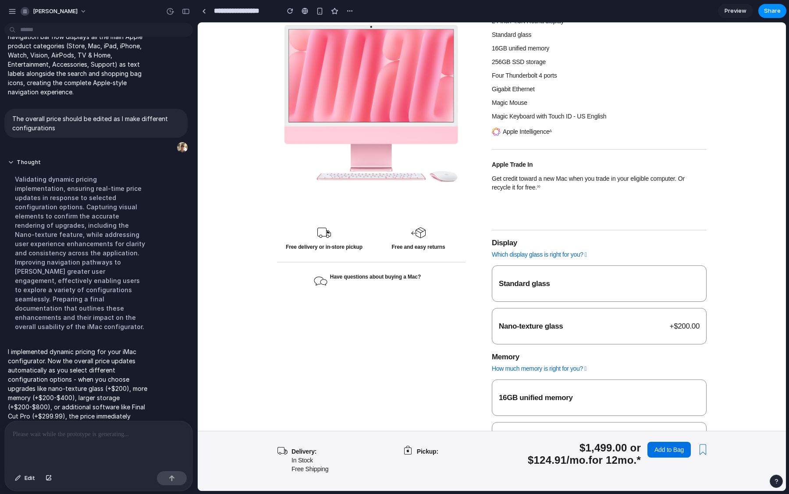
scroll to position [175, 0]
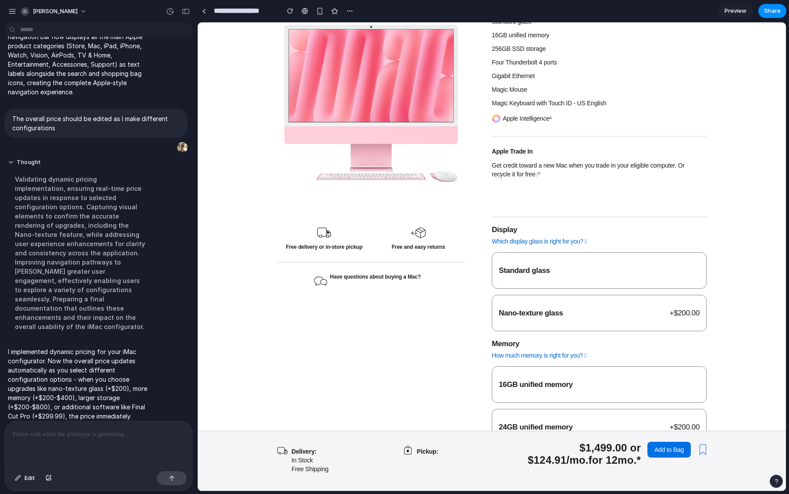
click at [532, 309] on span "Nano-texture glass" at bounding box center [531, 313] width 64 height 8
click at [535, 252] on label "Standard glass" at bounding box center [599, 270] width 215 height 36
click at [522, 295] on label "Nano-texture glass + $200.00" at bounding box center [599, 313] width 215 height 36
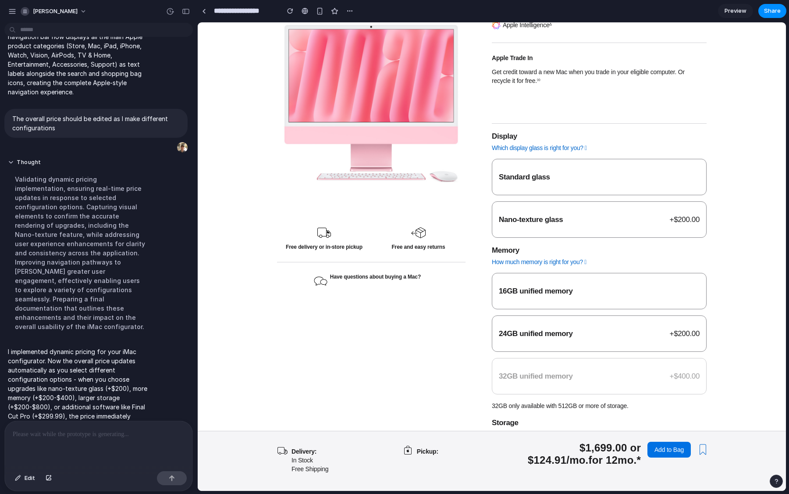
scroll to position [277, 0]
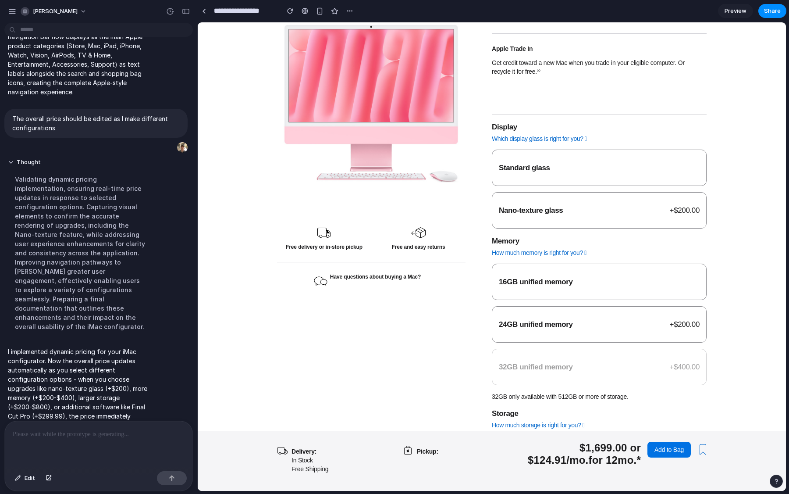
click at [540, 318] on label "24GB unified memory + $200.00" at bounding box center [599, 324] width 215 height 36
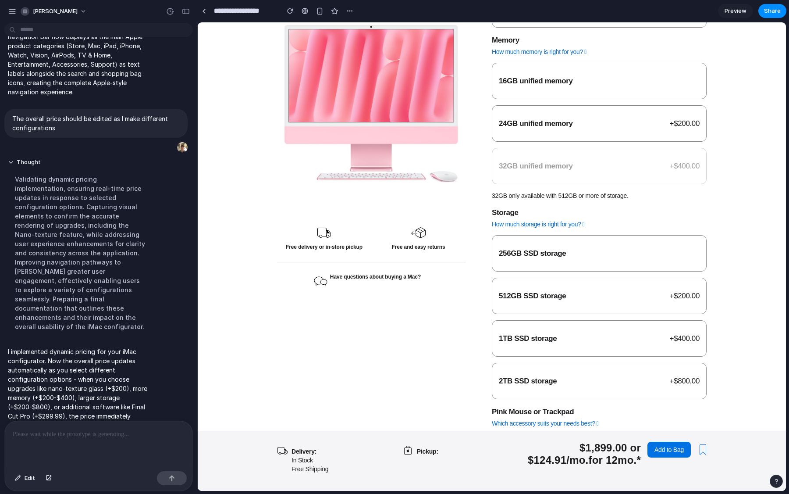
scroll to position [479, 0]
click at [557, 277] on label "512GB SSD storage + $200.00" at bounding box center [599, 295] width 215 height 36
click at [537, 335] on label "1TB SSD storage + $400.00" at bounding box center [599, 338] width 215 height 36
click at [533, 374] on label "2TB SSD storage + $800.00" at bounding box center [599, 380] width 215 height 36
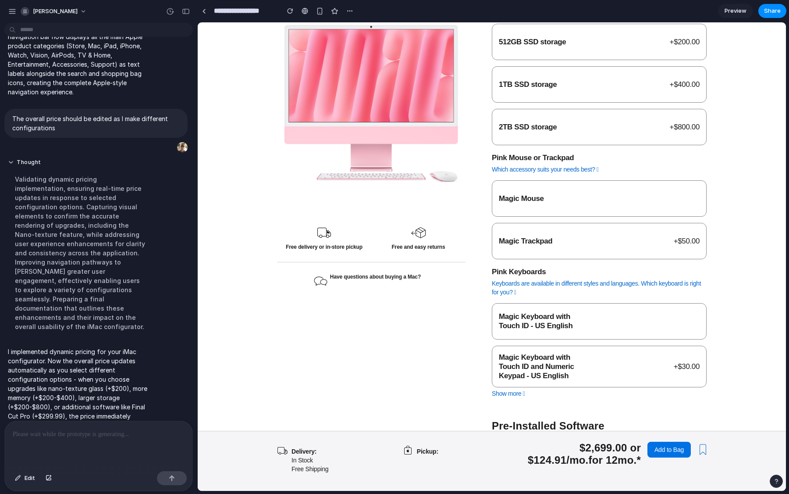
scroll to position [735, 0]
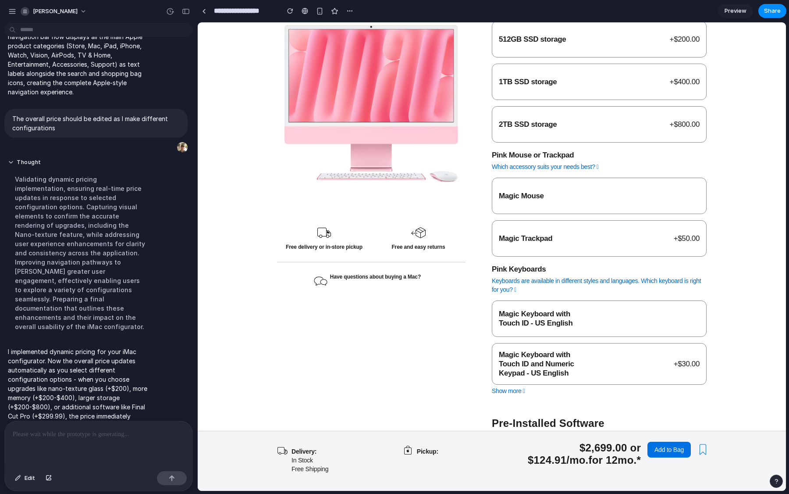
click at [555, 243] on label "Magic Trackpad + $50.00" at bounding box center [599, 238] width 215 height 36
click at [537, 369] on label "Magic Keyboard with Touch ID and Numeric Keypad - US English + $30.00" at bounding box center [599, 364] width 215 height 42
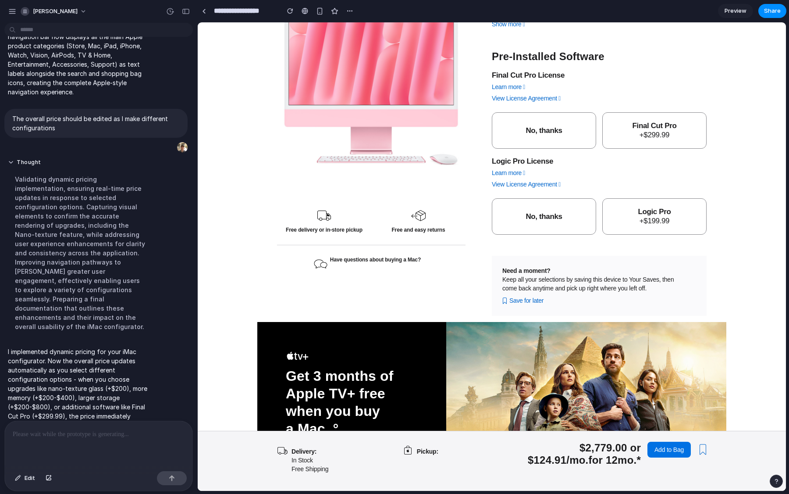
scroll to position [1105, 0]
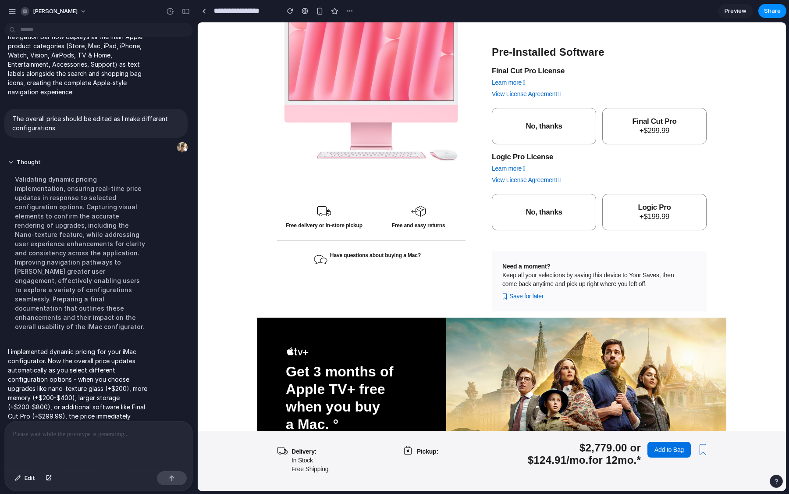
click at [680, 212] on span "+ $199.99" at bounding box center [654, 216] width 90 height 9
click at [668, 117] on span "Final Cut Pro" at bounding box center [654, 121] width 44 height 8
click at [548, 126] on label "No, thanks" at bounding box center [544, 126] width 104 height 36
click at [536, 194] on label "No, thanks" at bounding box center [544, 212] width 104 height 36
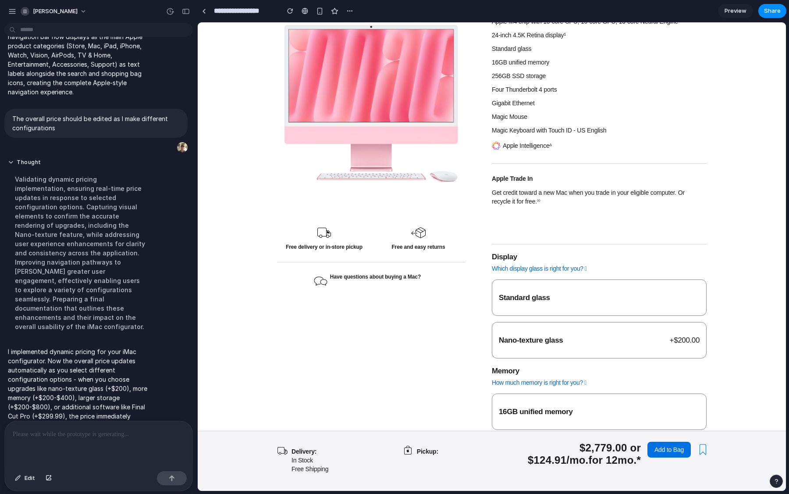
scroll to position [153, 0]
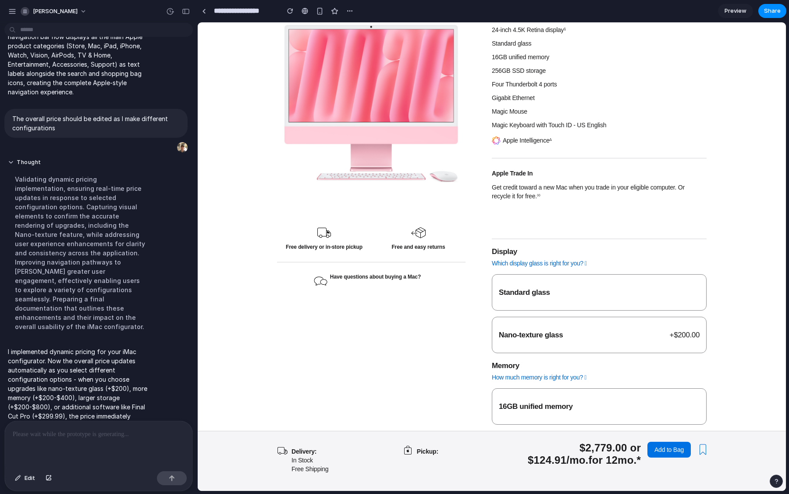
click at [104, 449] on div at bounding box center [99, 444] width 188 height 46
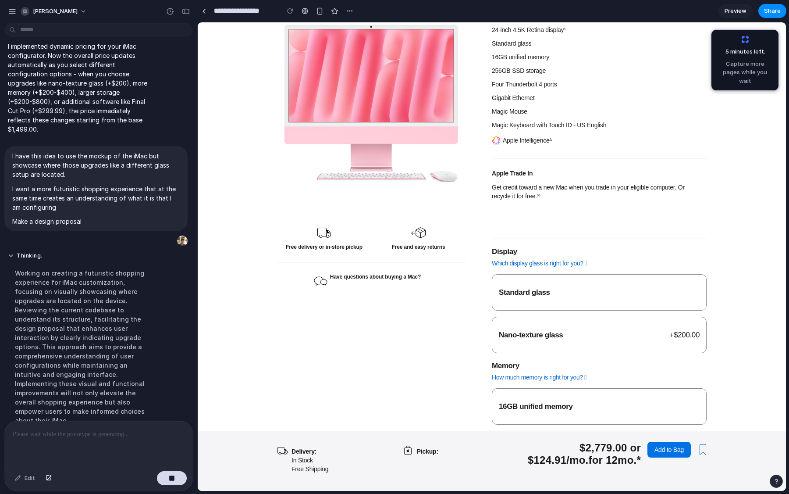
scroll to position [462, 0]
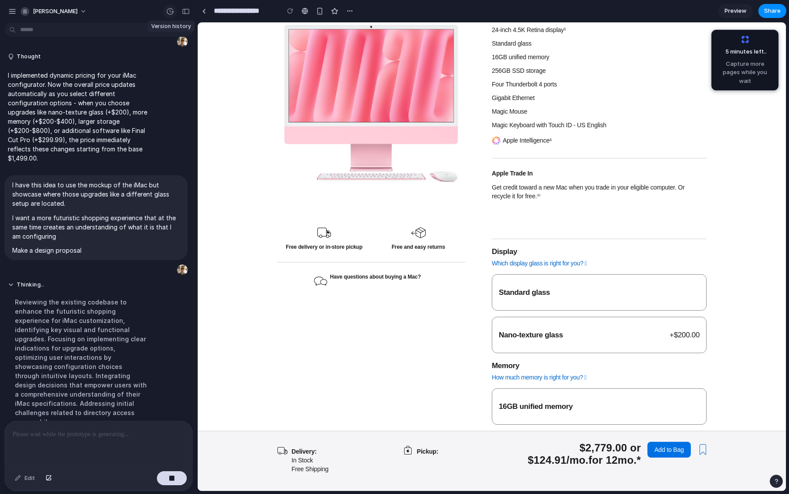
click at [171, 13] on div "button" at bounding box center [170, 11] width 8 height 8
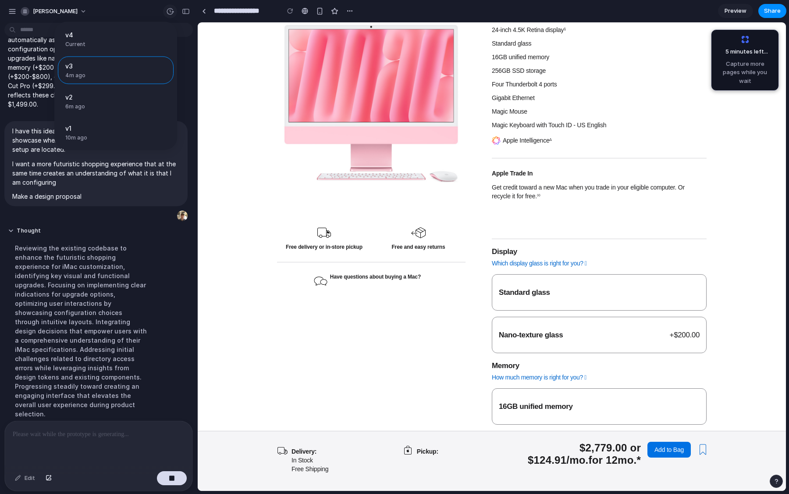
scroll to position [472, 0]
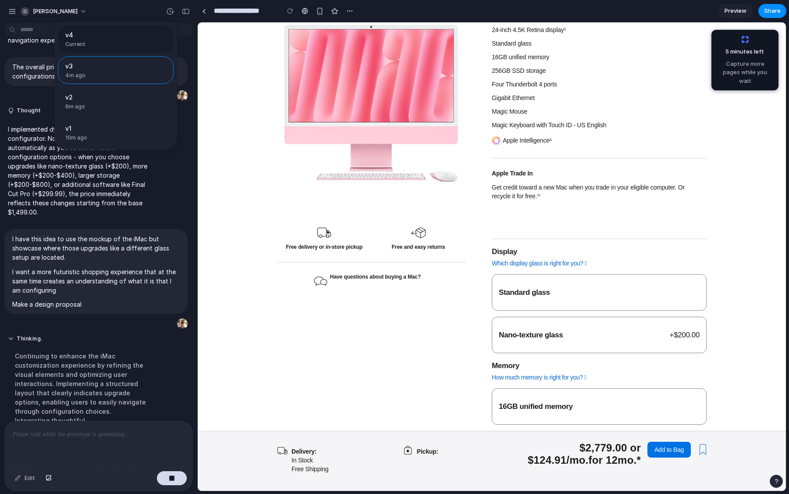
click at [83, 47] on span "Current" at bounding box center [113, 44] width 96 height 8
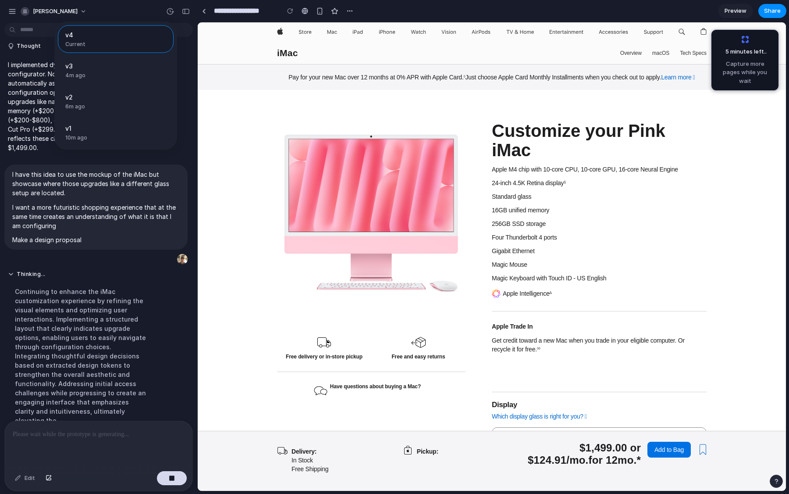
scroll to position [453, 0]
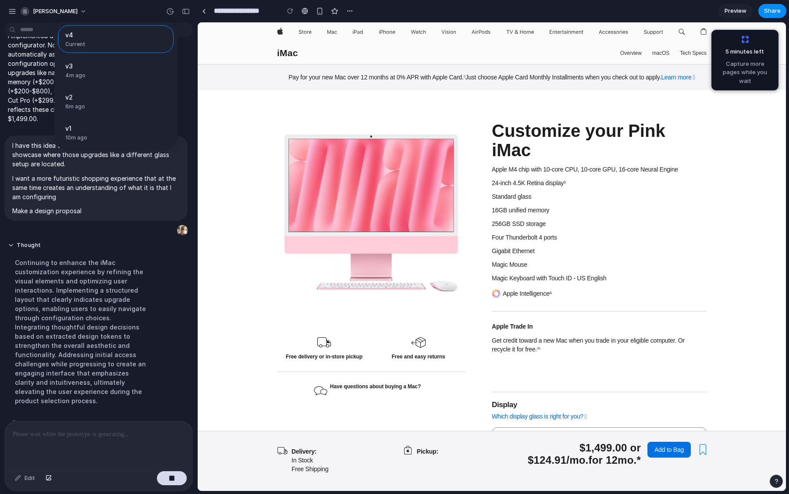
click at [464, 275] on div "v4 Current v3 4m ago Restore v2 6m ago Restore v1 10m ago Restore" at bounding box center [394, 247] width 789 height 494
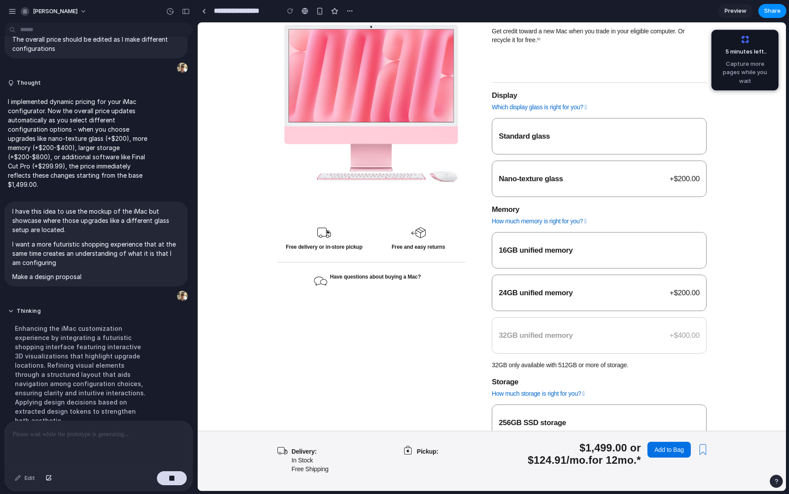
scroll to position [320, 0]
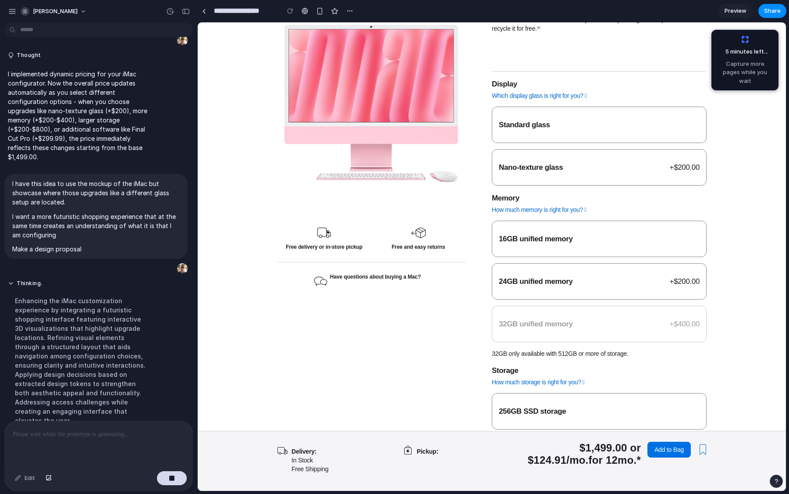
click at [573, 277] on span "24GB unified memory" at bounding box center [536, 281] width 74 height 8
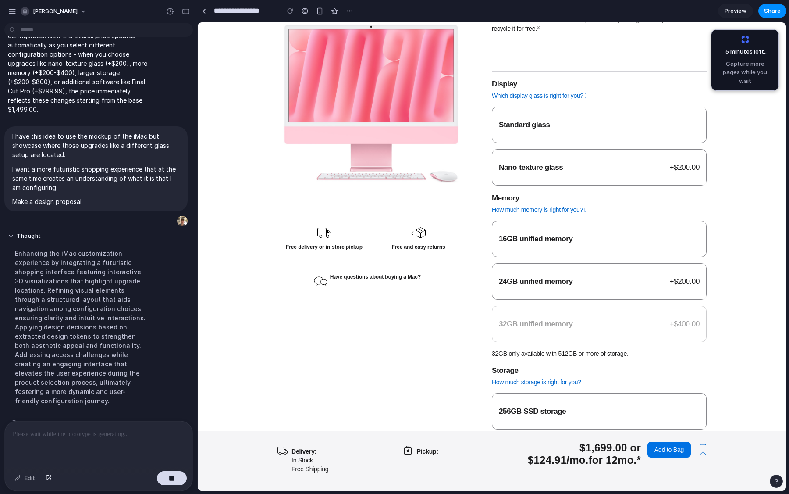
scroll to position [0, 0]
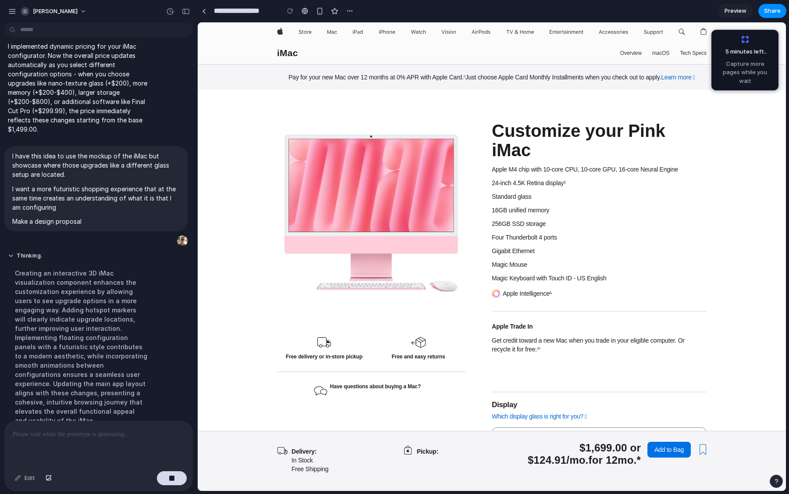
scroll to position [462, 0]
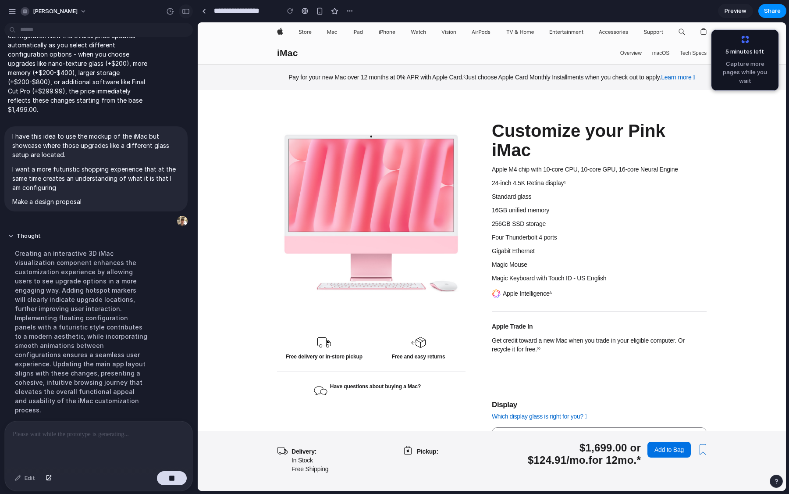
click at [186, 12] on div "button" at bounding box center [186, 11] width 8 height 6
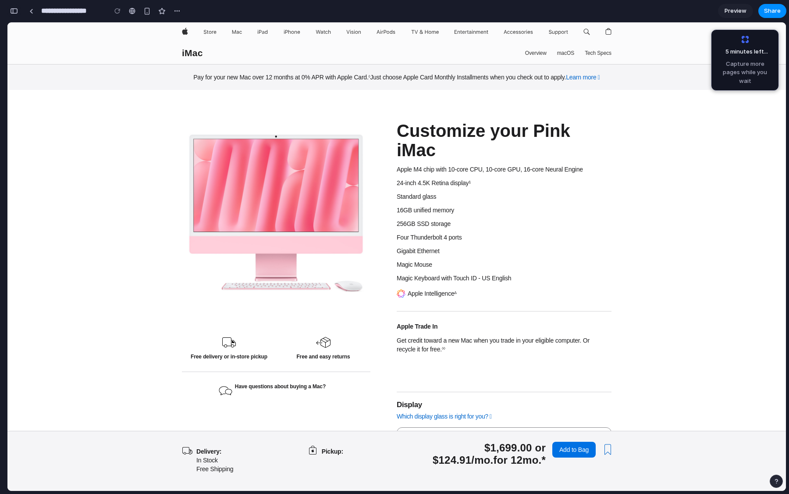
click at [14, 12] on div "button" at bounding box center [14, 11] width 8 height 6
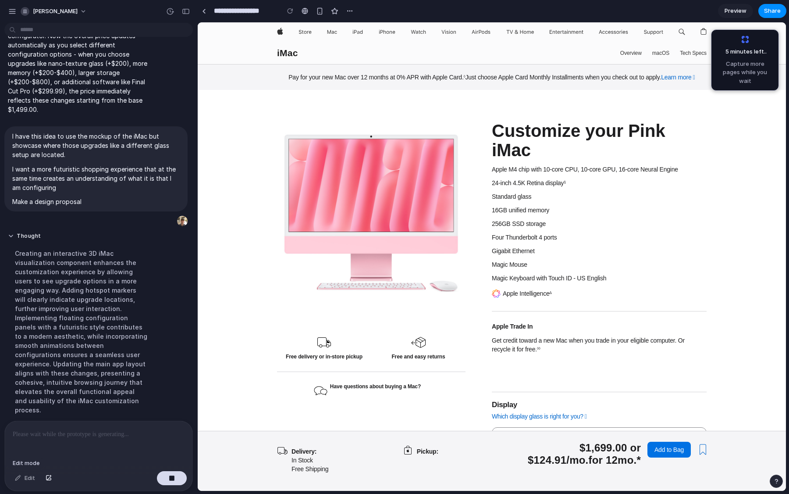
click at [21, 478] on div "Edit" at bounding box center [25, 478] width 29 height 14
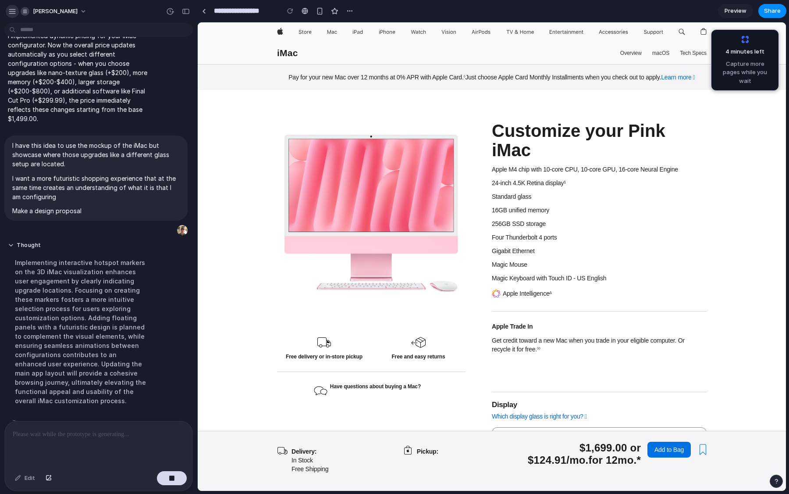
click at [10, 12] on div "button" at bounding box center [12, 11] width 8 height 8
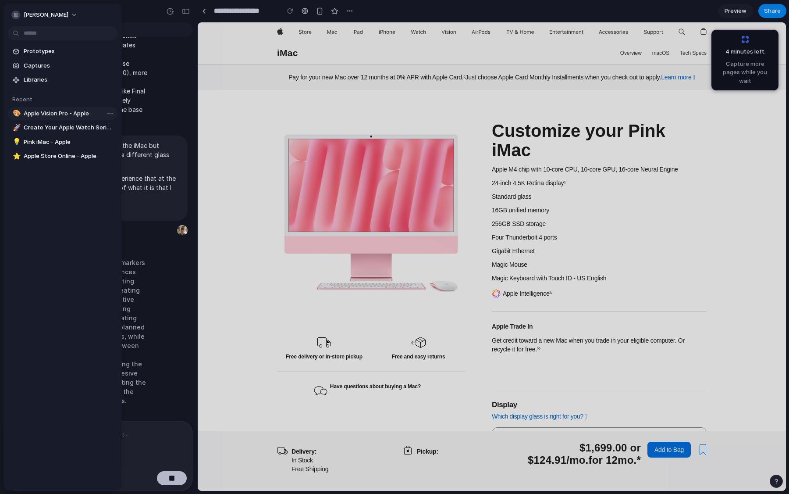
click at [47, 115] on span "Apple Vision Pro - Apple" at bounding box center [69, 113] width 90 height 9
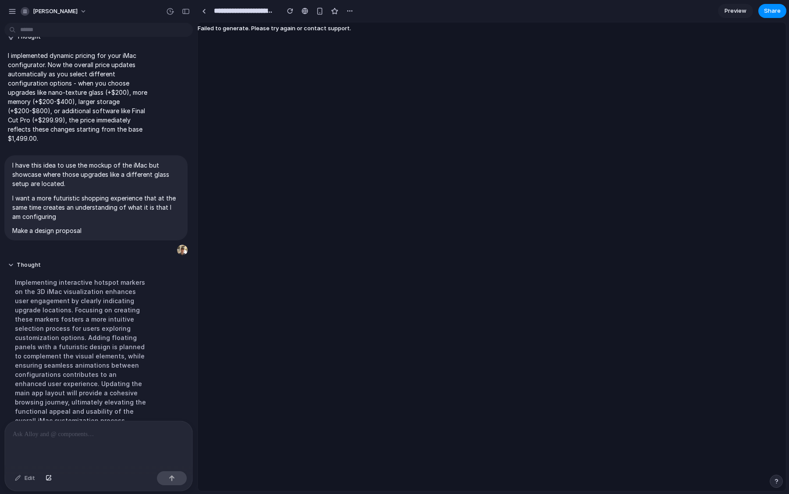
scroll to position [18, 0]
click at [12, 9] on div "button" at bounding box center [12, 11] width 8 height 8
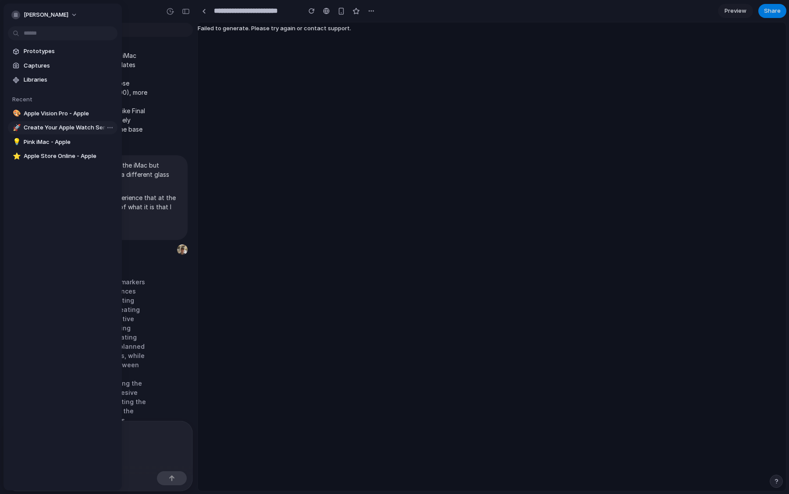
click at [43, 127] on span "Create Your Apple Watch Series 10 Style - Apple" at bounding box center [69, 127] width 90 height 9
type input "**********"
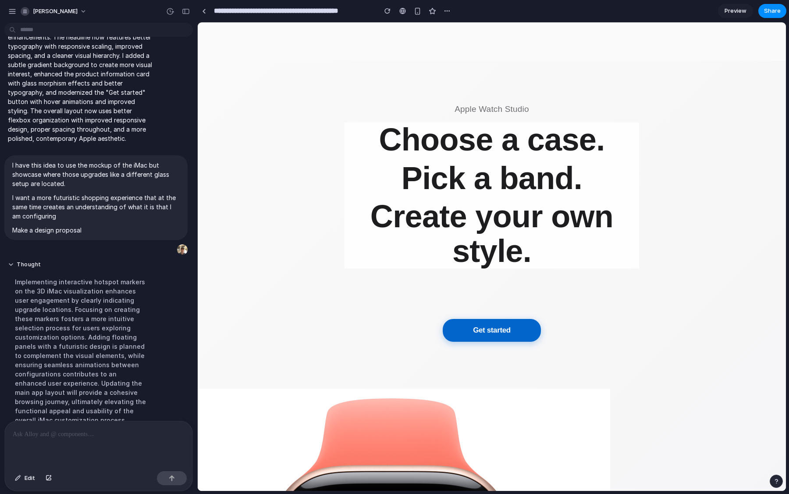
scroll to position [36, 0]
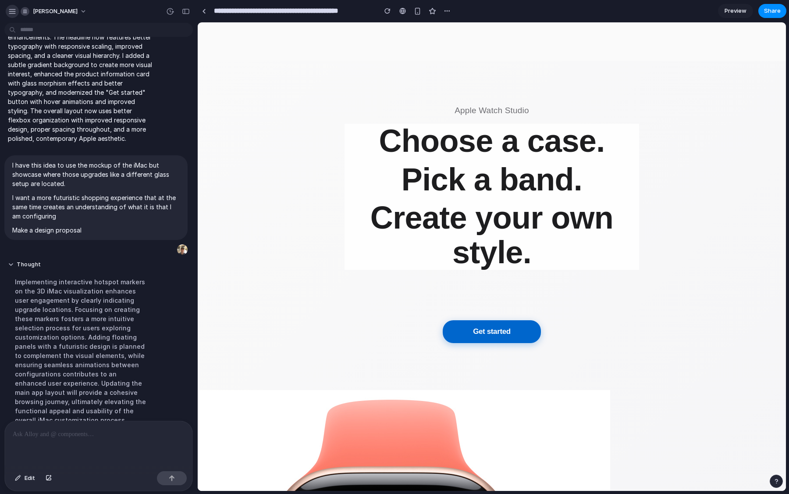
click at [11, 17] on button "button" at bounding box center [12, 11] width 13 height 13
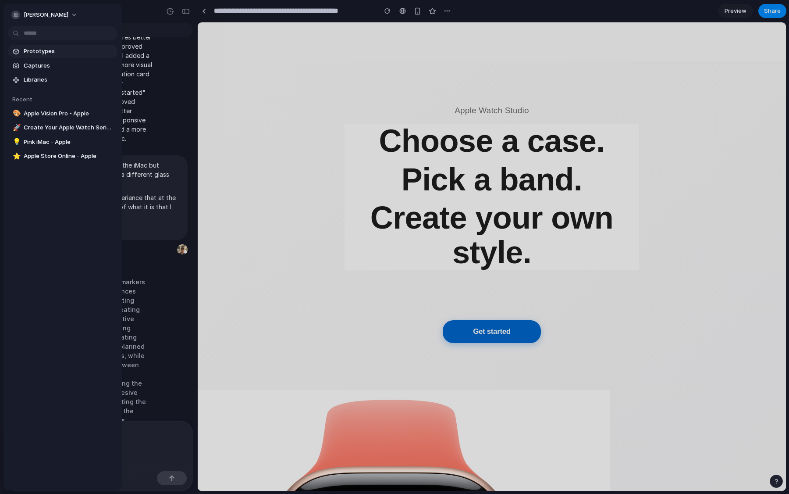
click at [32, 53] on span "Prototypes" at bounding box center [69, 51] width 90 height 9
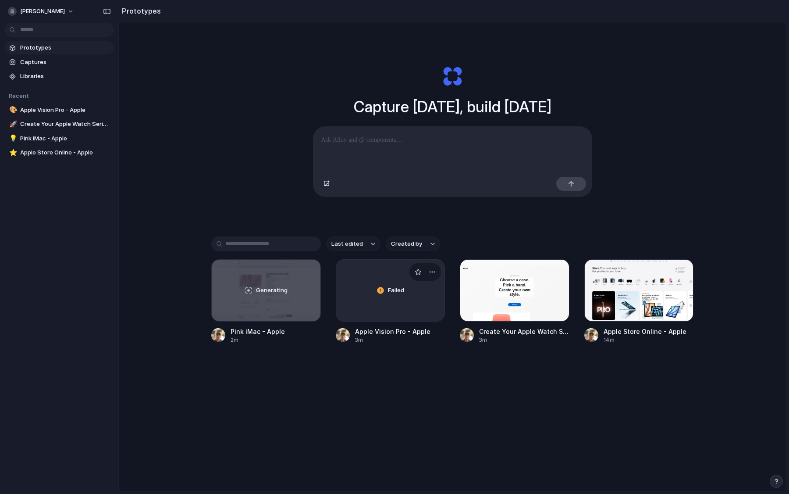
click at [384, 291] on div "Failed" at bounding box center [390, 289] width 109 height 61
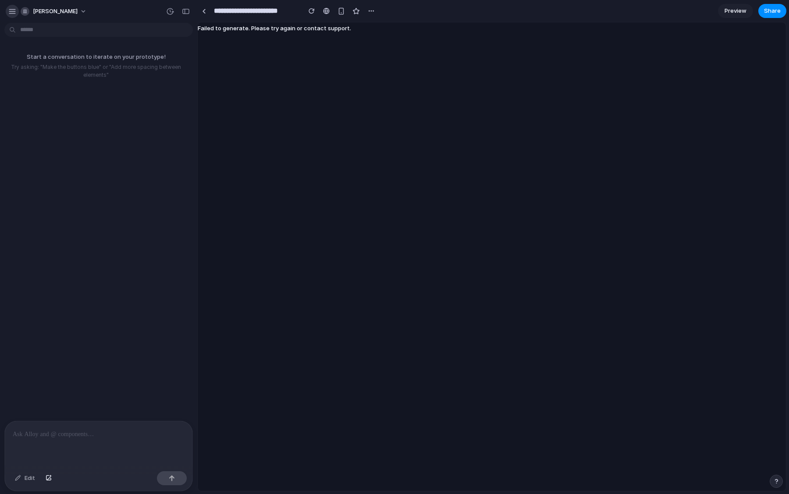
click at [8, 14] on div "button" at bounding box center [12, 11] width 8 height 8
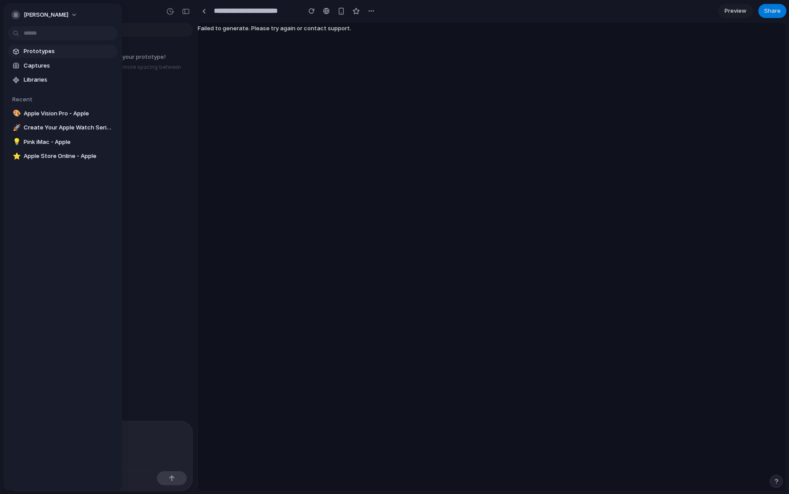
click at [35, 54] on span "Prototypes" at bounding box center [69, 51] width 90 height 9
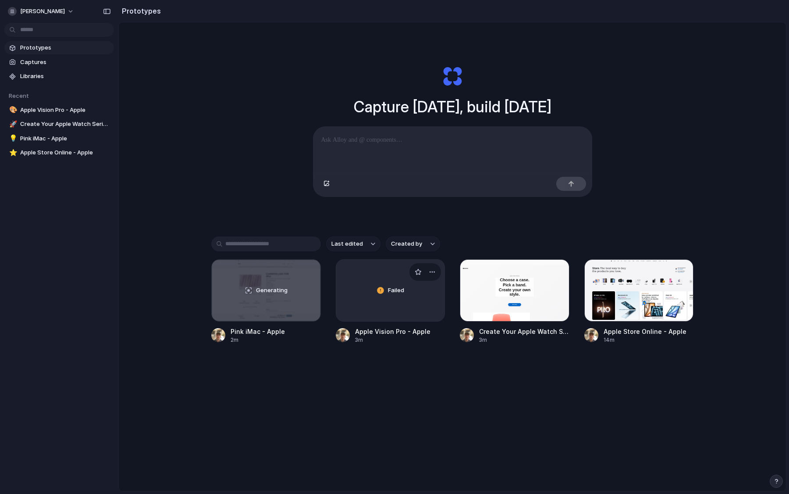
click at [436, 278] on div at bounding box center [425, 272] width 32 height 18
click at [433, 275] on div "button" at bounding box center [432, 271] width 7 height 7
click at [409, 319] on li "Delete" at bounding box center [407, 320] width 62 height 14
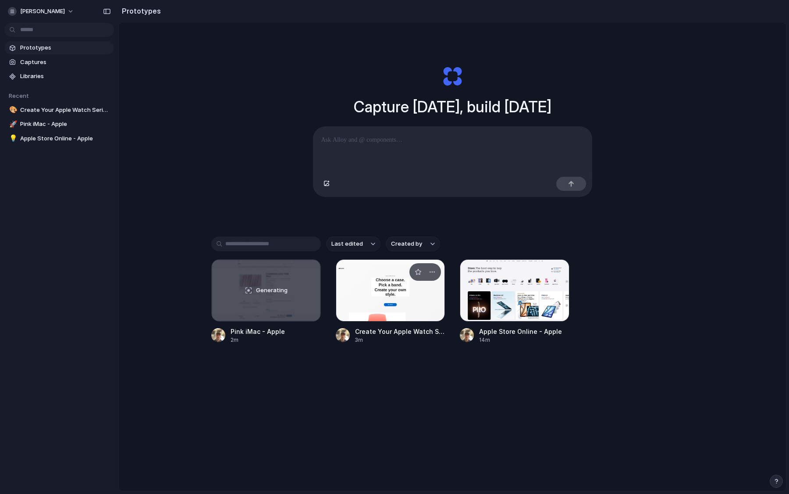
click at [399, 302] on div at bounding box center [391, 290] width 110 height 62
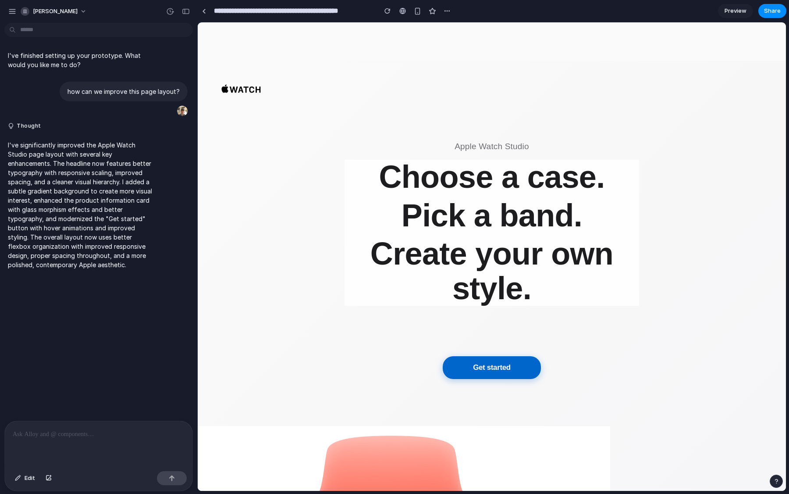
click at [66, 440] on div at bounding box center [99, 444] width 188 height 46
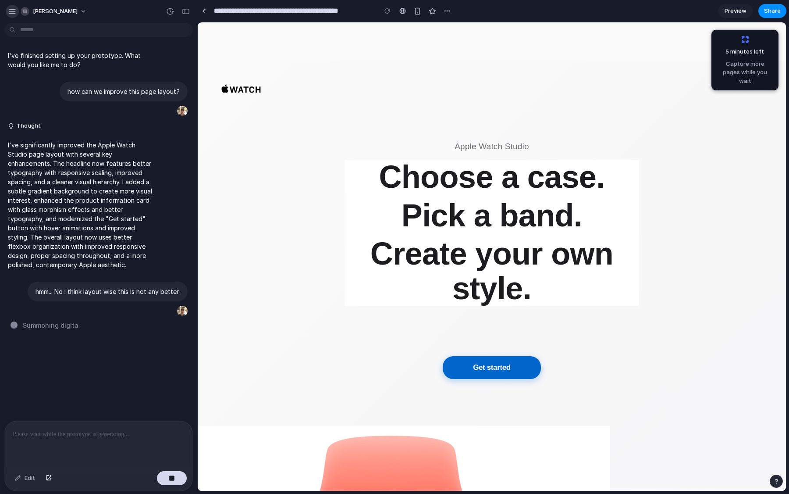
click at [11, 14] on div "button" at bounding box center [12, 11] width 8 height 8
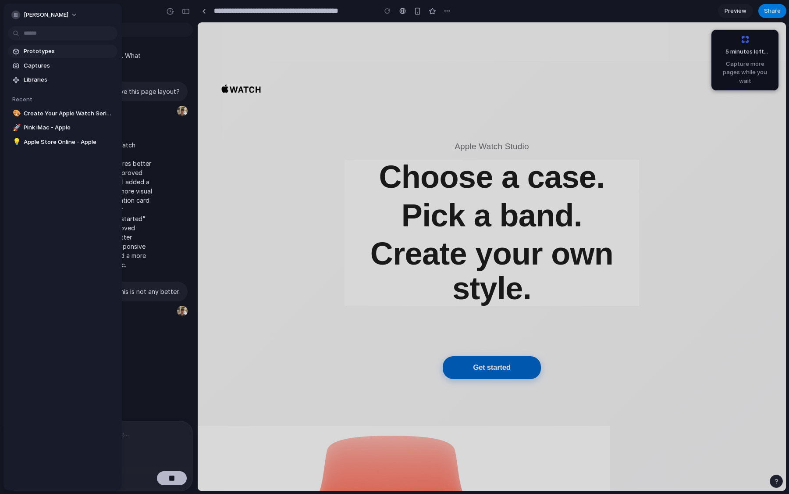
click at [28, 52] on span "Prototypes" at bounding box center [69, 51] width 90 height 9
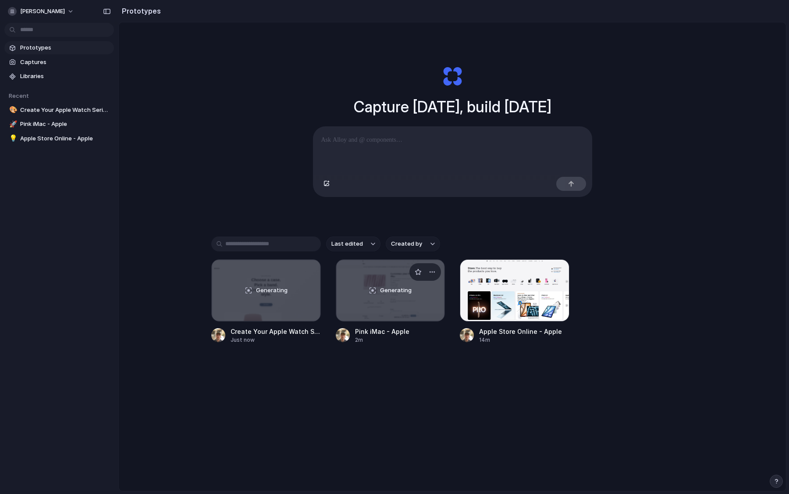
click at [370, 286] on div "Generating" at bounding box center [390, 289] width 109 height 61
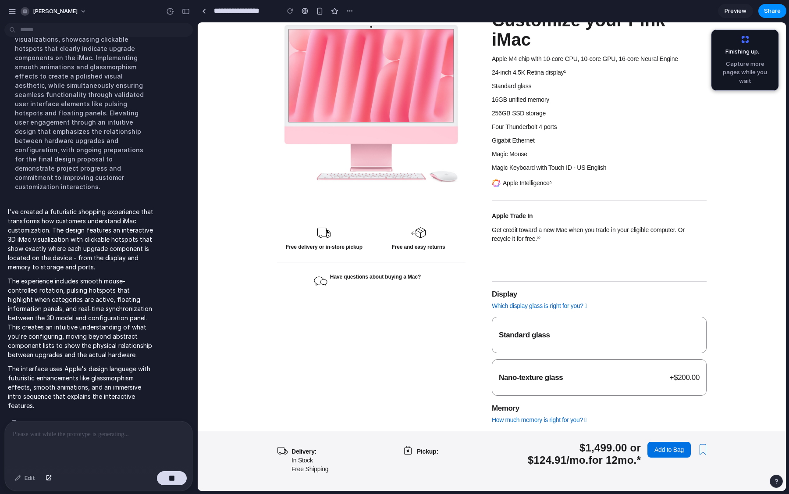
scroll to position [110, 0]
click at [537, 374] on span "Nano-texture glass" at bounding box center [531, 378] width 64 height 8
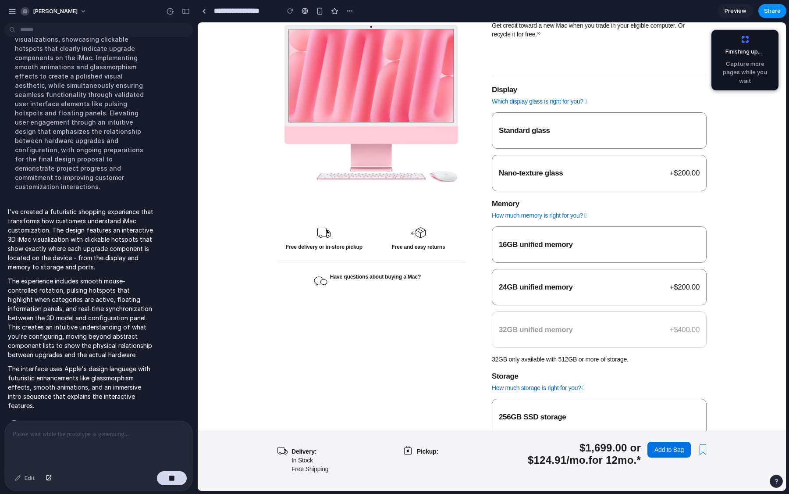
scroll to position [341, 0]
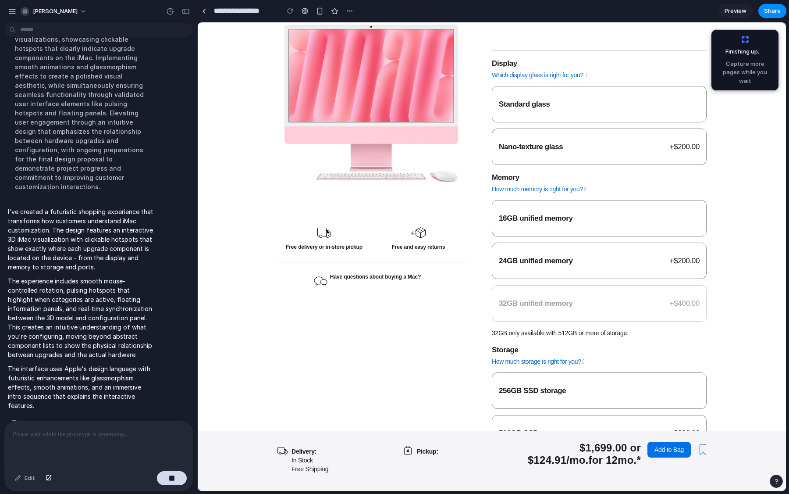
click at [537, 285] on label "32GB unified memory + $400.00" at bounding box center [599, 303] width 215 height 36
click at [539, 256] on span "24GB unified memory" at bounding box center [536, 260] width 74 height 8
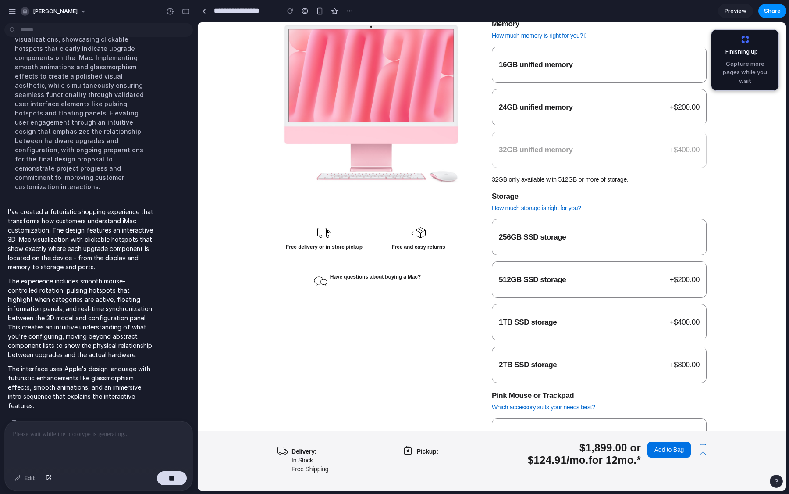
scroll to position [508, 0]
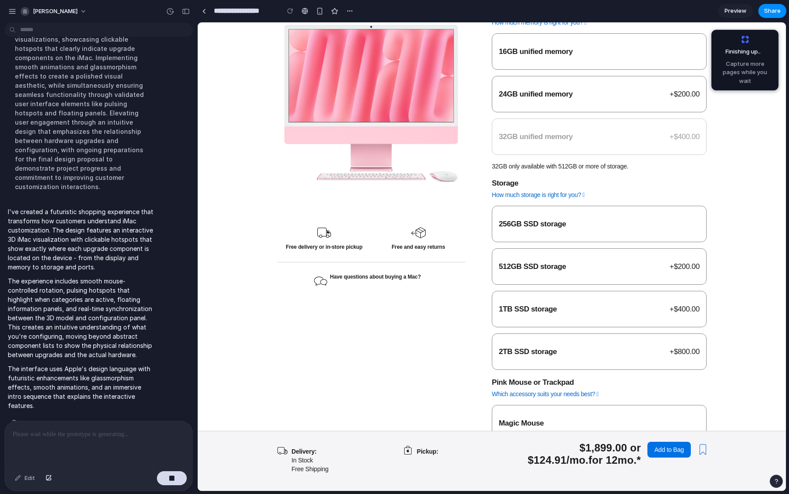
click at [533, 305] on span "1TB SSD storage" at bounding box center [528, 309] width 58 height 8
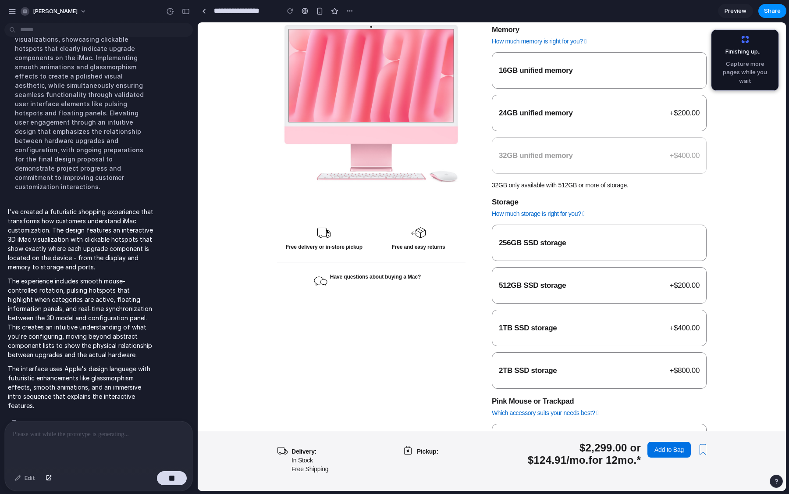
scroll to position [0, 0]
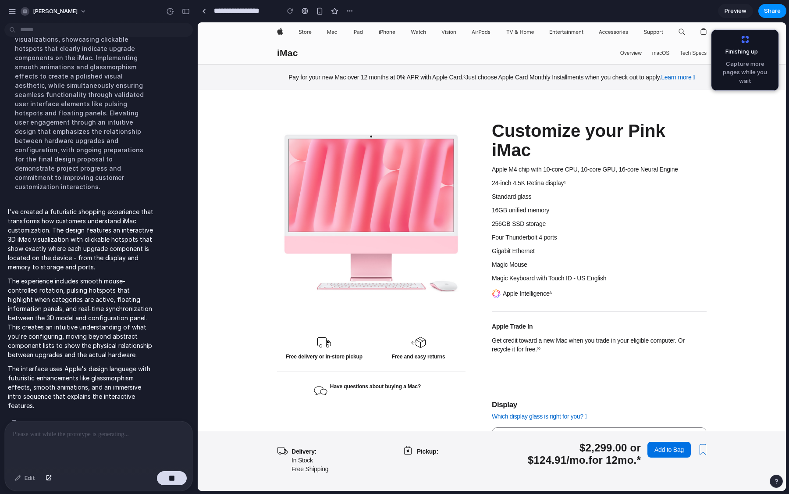
click at [735, 9] on span "Preview" at bounding box center [736, 11] width 22 height 9
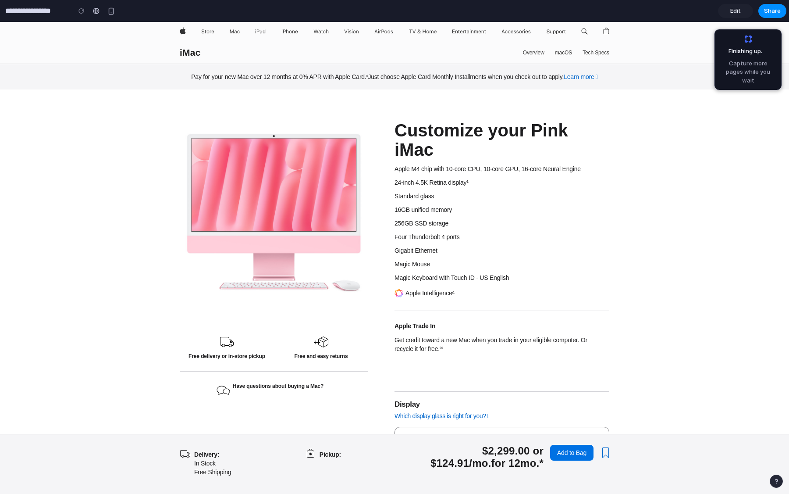
click at [729, 15] on link "Edit" at bounding box center [735, 11] width 35 height 14
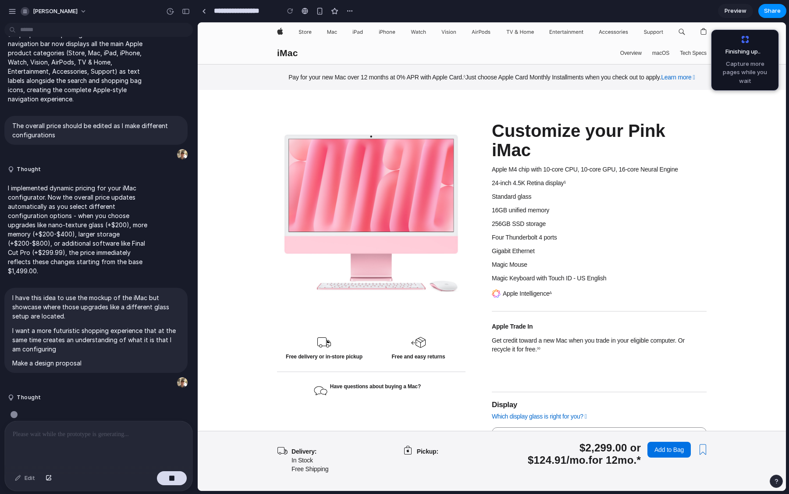
scroll to position [515, 0]
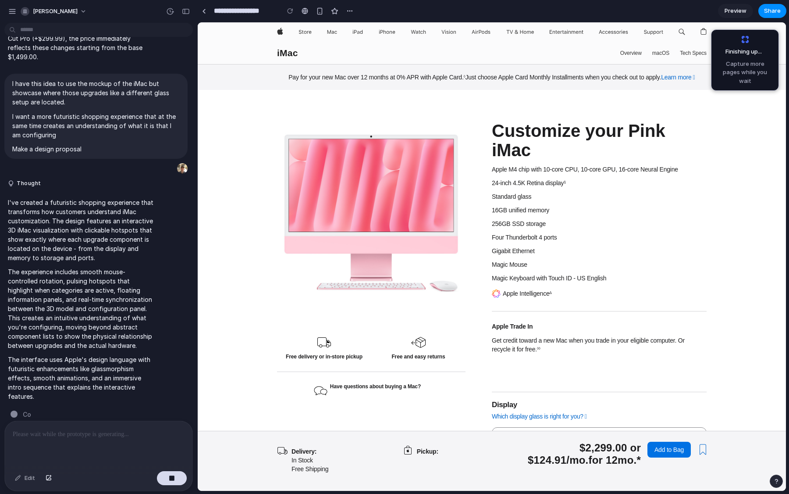
click at [729, 15] on span "Preview" at bounding box center [736, 11] width 22 height 9
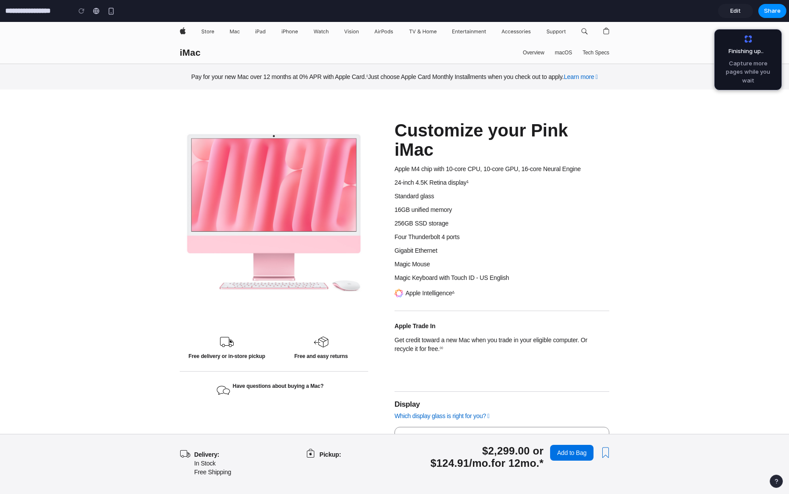
click at [729, 15] on link "Edit" at bounding box center [735, 11] width 35 height 14
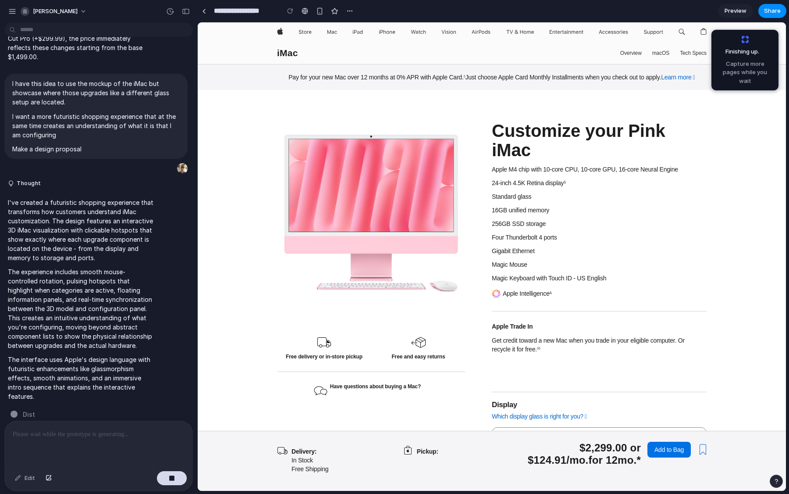
click at [729, 15] on span "Preview" at bounding box center [736, 11] width 22 height 9
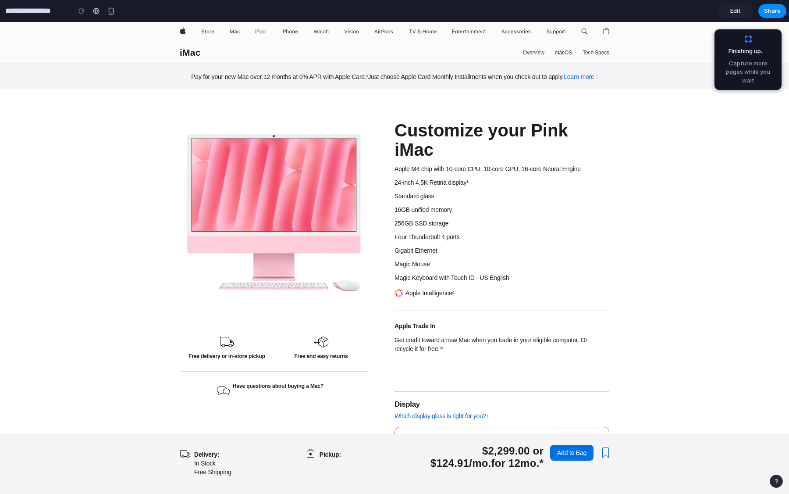
click at [729, 15] on link "Edit" at bounding box center [735, 11] width 35 height 14
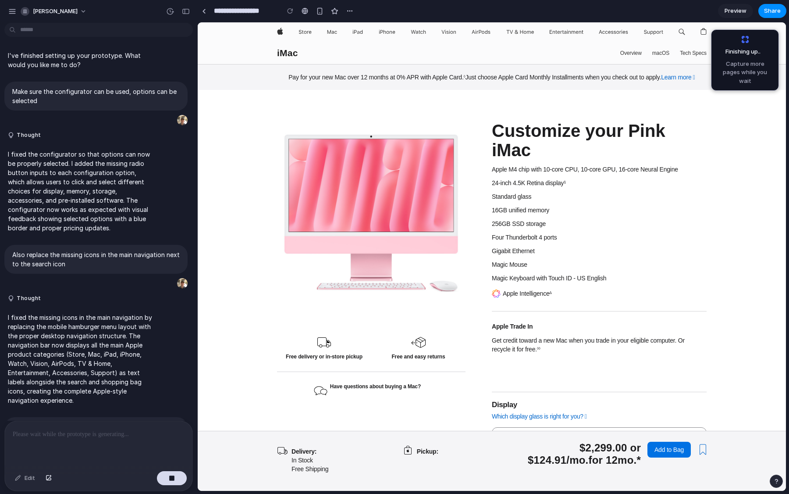
scroll to position [515, 0]
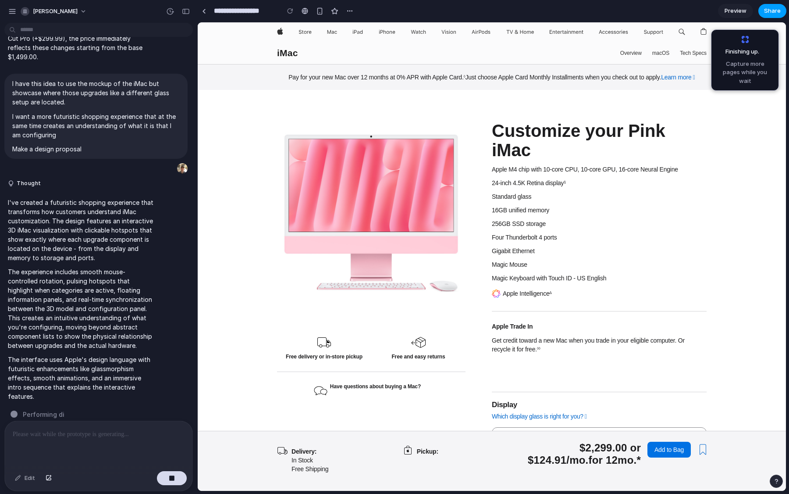
click at [760, 13] on button "Share" at bounding box center [772, 11] width 28 height 14
click at [760, 13] on div "Share ' Pink iMac - Apple ' Invite Marian Lucas Creator Anyone at Marian-lucas …" at bounding box center [394, 247] width 789 height 494
click at [14, 12] on div "button" at bounding box center [12, 11] width 8 height 8
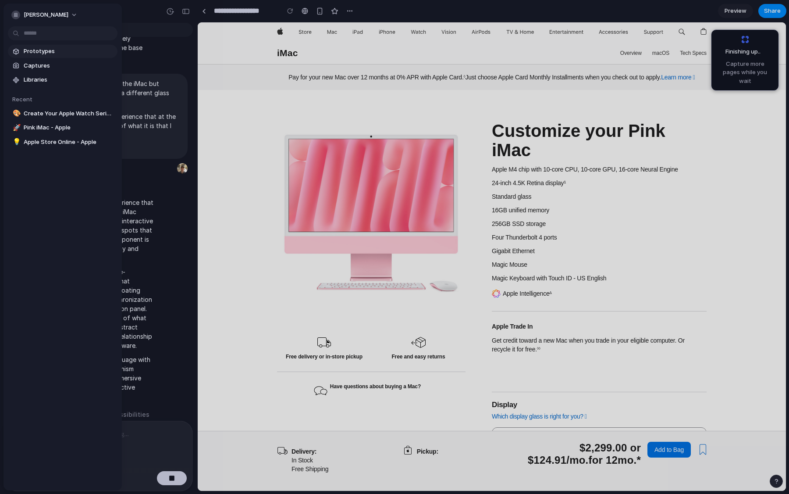
scroll to position [495, 0]
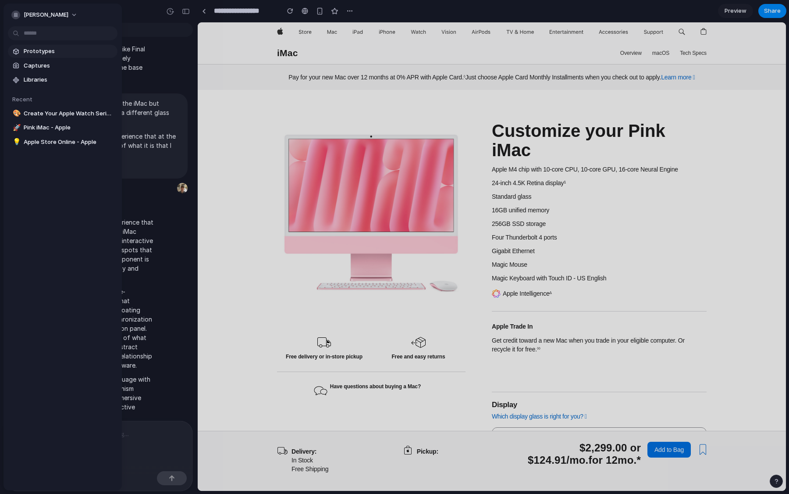
click at [29, 54] on span "Prototypes" at bounding box center [69, 51] width 90 height 9
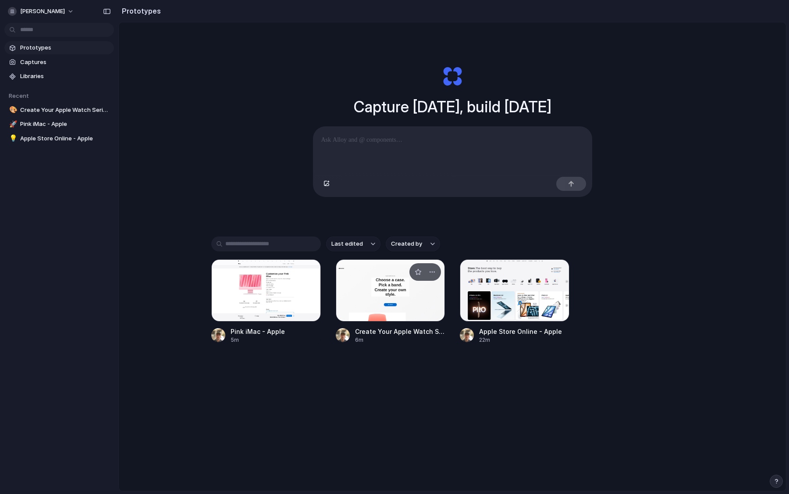
click at [372, 311] on div at bounding box center [391, 290] width 110 height 62
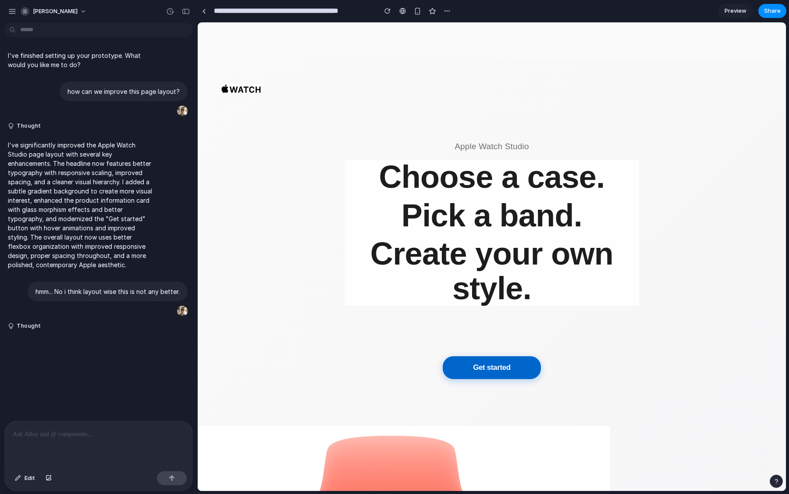
click at [2, 15] on div "[PERSON_NAME]" at bounding box center [98, 10] width 197 height 21
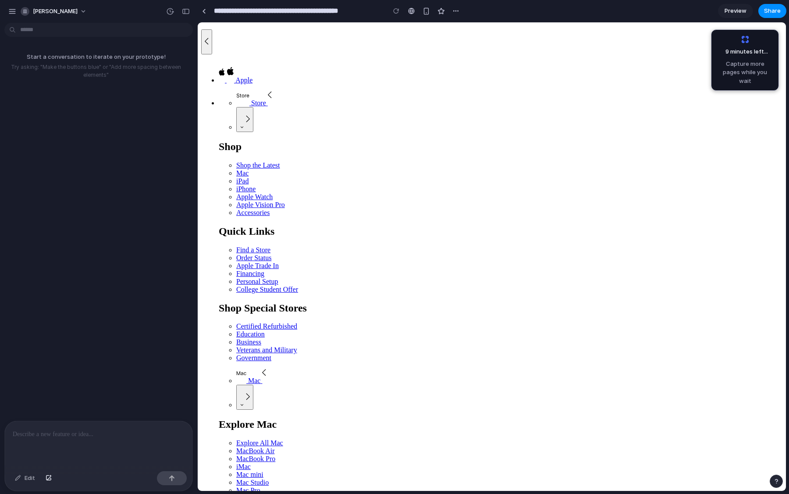
scroll to position [185, 0]
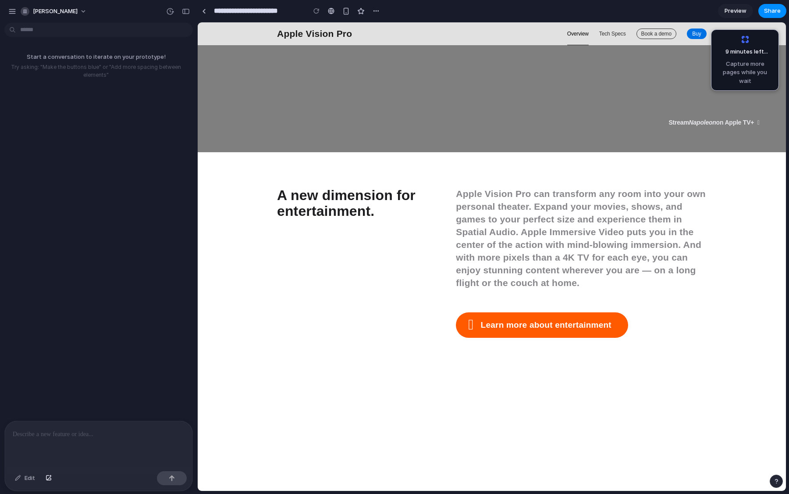
scroll to position [2691, 0]
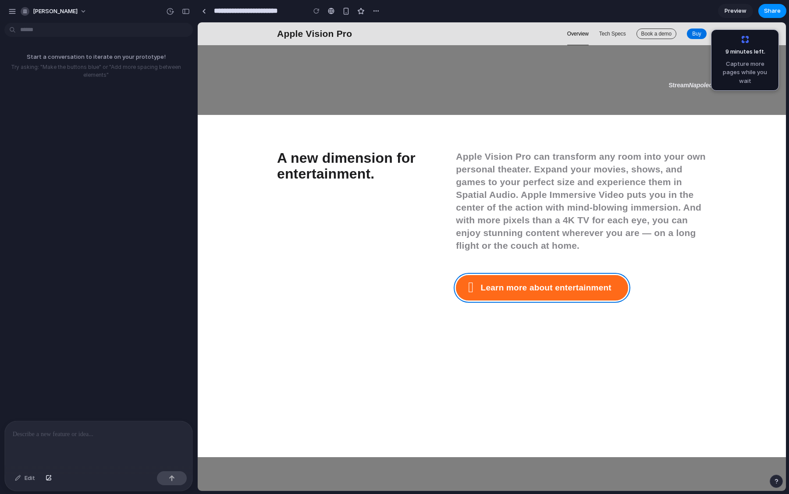
click at [541, 275] on button "Learn more about entertainment" at bounding box center [542, 287] width 172 height 25
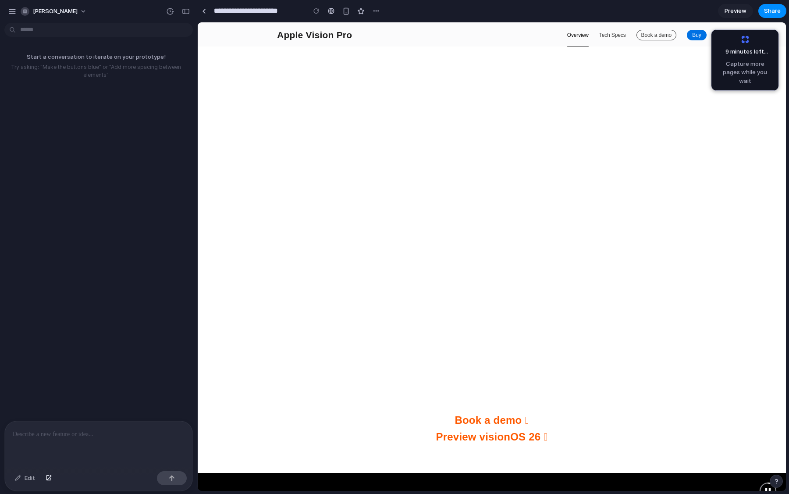
scroll to position [0, 0]
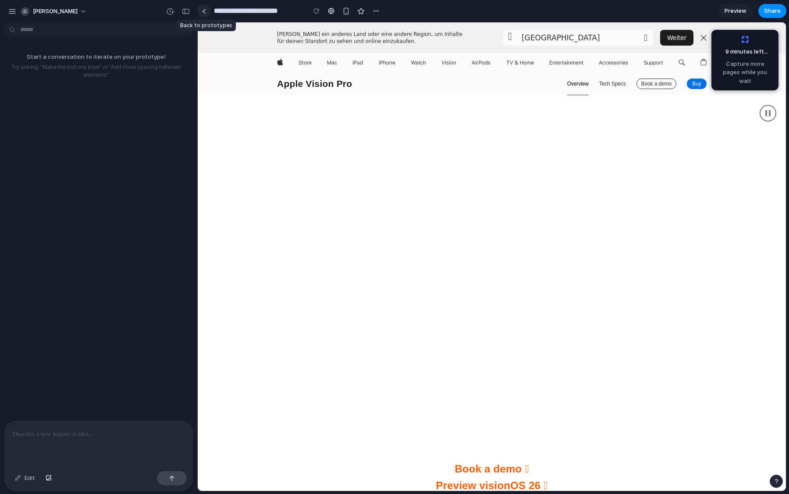
click at [207, 12] on link at bounding box center [203, 10] width 13 height 13
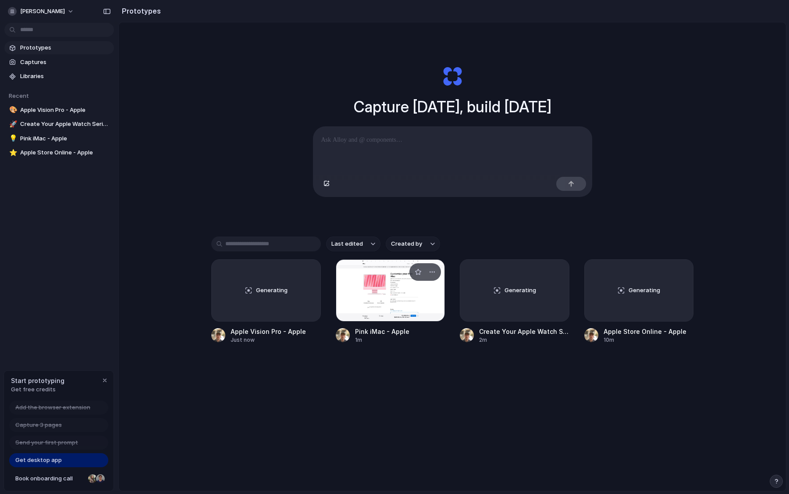
click at [366, 282] on div at bounding box center [391, 290] width 110 height 62
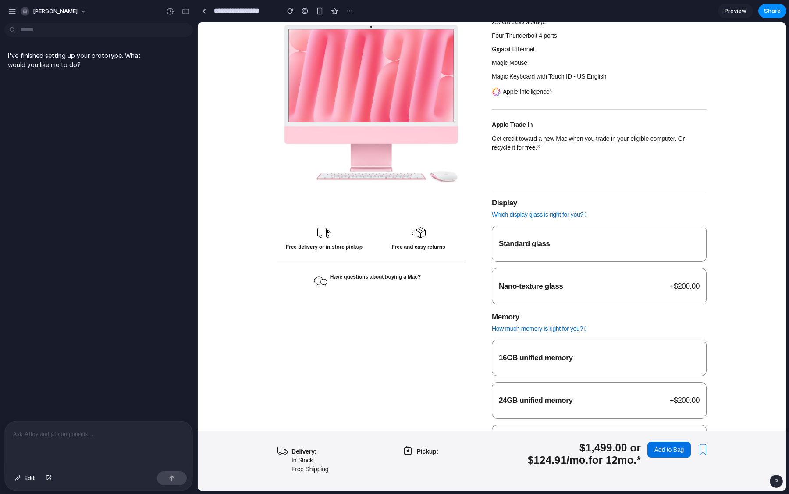
scroll to position [210, 0]
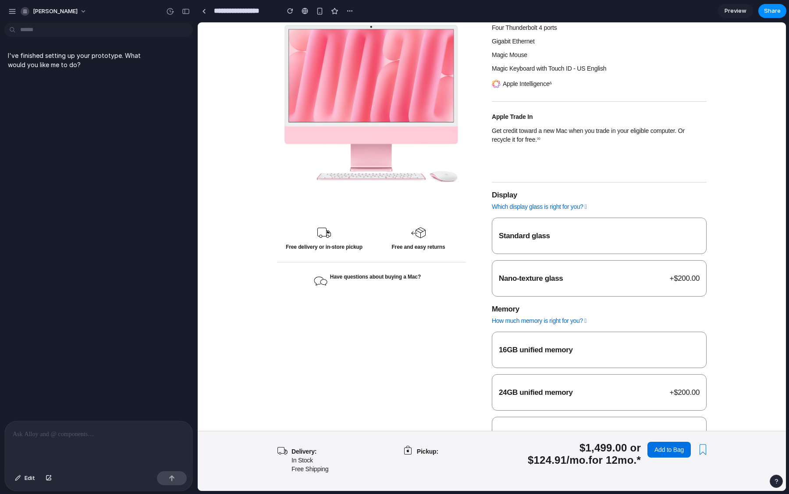
click at [534, 260] on label "Nano-texture glass + $200.00" at bounding box center [599, 278] width 215 height 36
click at [537, 232] on label "Standard glass" at bounding box center [599, 235] width 215 height 36
click at [528, 260] on label "Nano-texture glass + $200.00" at bounding box center [599, 278] width 215 height 36
click at [532, 345] on span "16GB unified memory" at bounding box center [536, 349] width 74 height 8
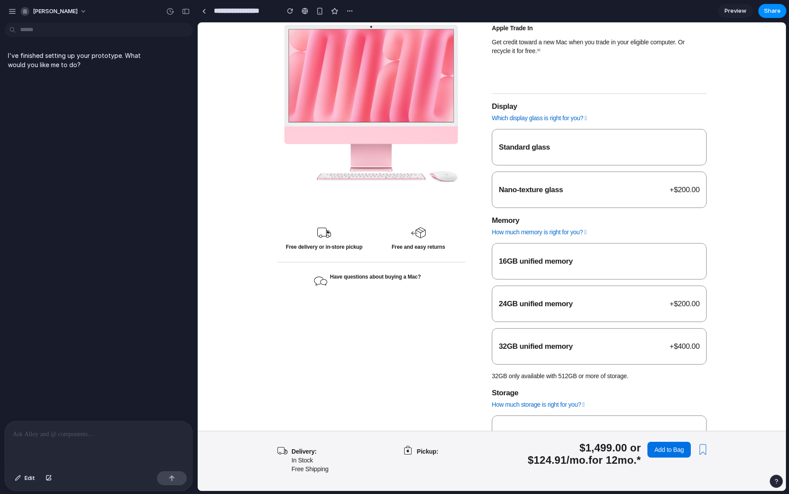
scroll to position [299, 0]
click at [28, 478] on span "Edit" at bounding box center [30, 477] width 11 height 9
click at [28, 484] on button "Edit" at bounding box center [25, 478] width 29 height 14
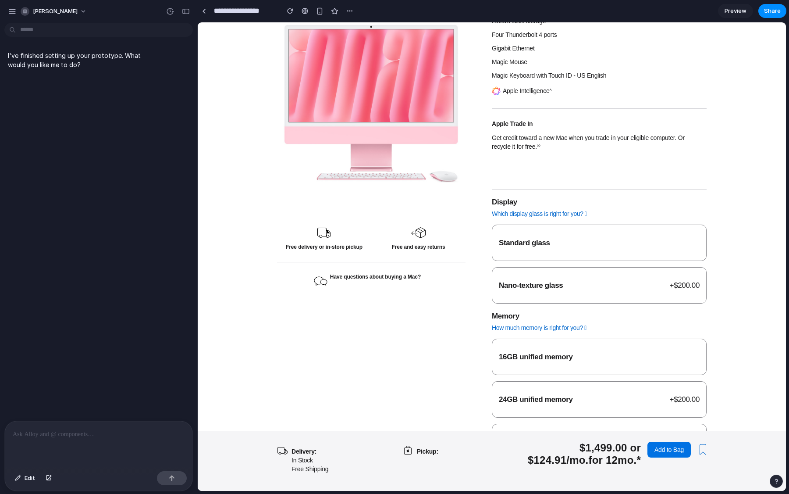
scroll to position [204, 0]
click at [41, 448] on div at bounding box center [99, 444] width 188 height 46
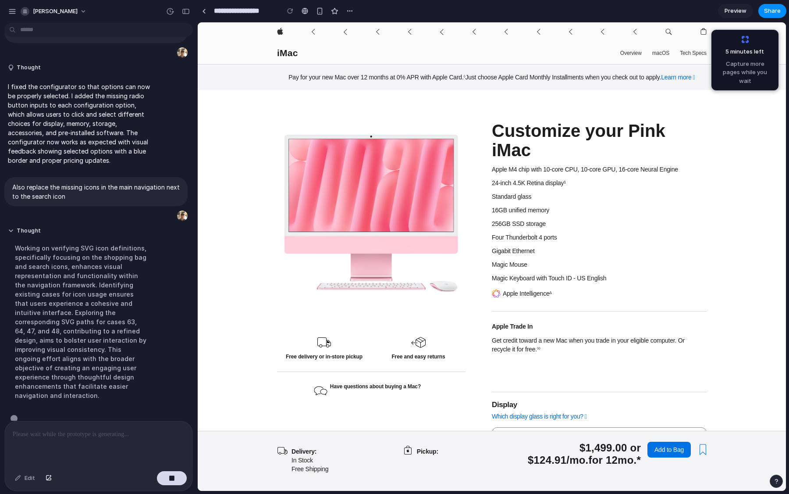
scroll to position [71, 0]
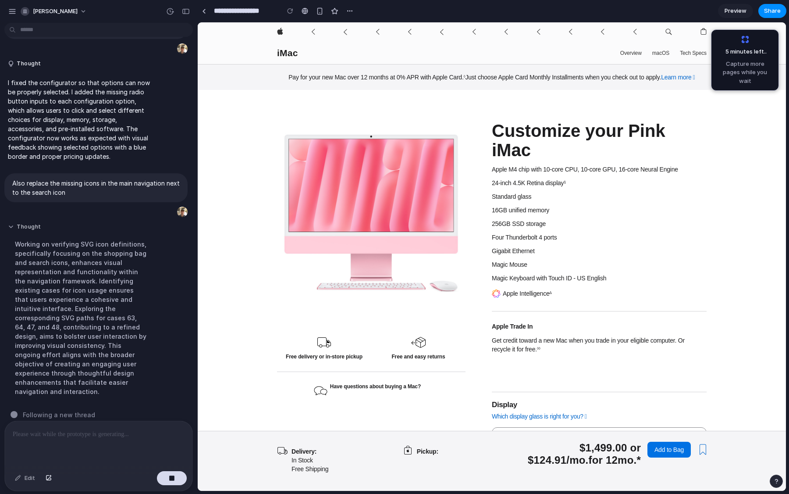
click at [12, 231] on button "Thought" at bounding box center [81, 226] width 146 height 7
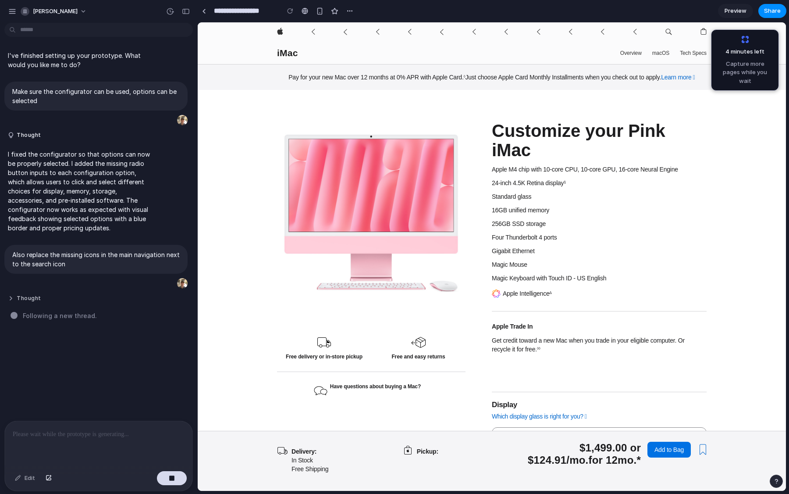
click at [12, 299] on button "Thought" at bounding box center [81, 298] width 146 height 7
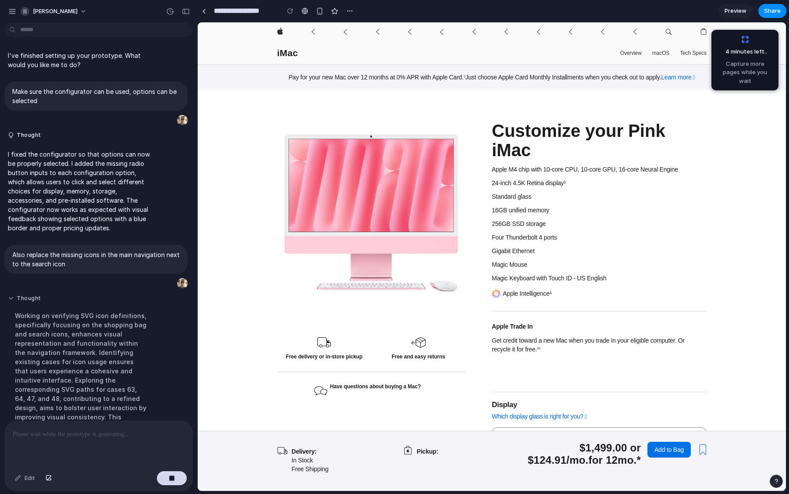
click at [12, 299] on button "Thought" at bounding box center [81, 298] width 146 height 7
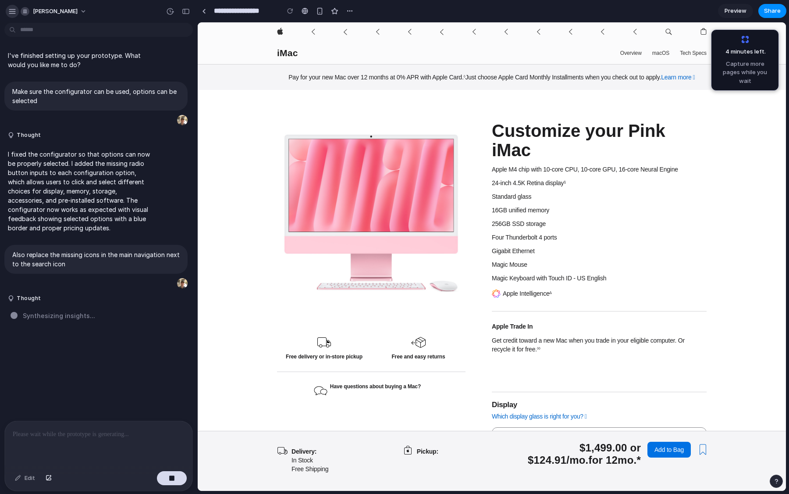
click at [13, 14] on div "button" at bounding box center [12, 11] width 8 height 8
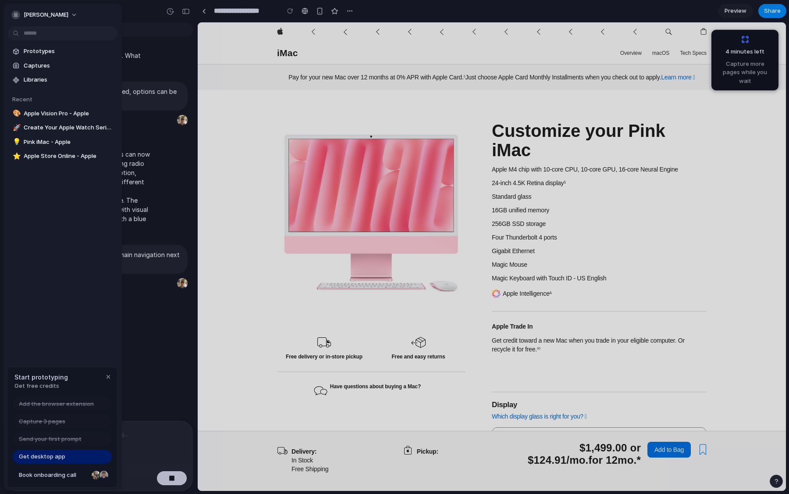
click at [52, 454] on span "Get desktop app" at bounding box center [42, 456] width 46 height 9
